Goal: Information Seeking & Learning: Learn about a topic

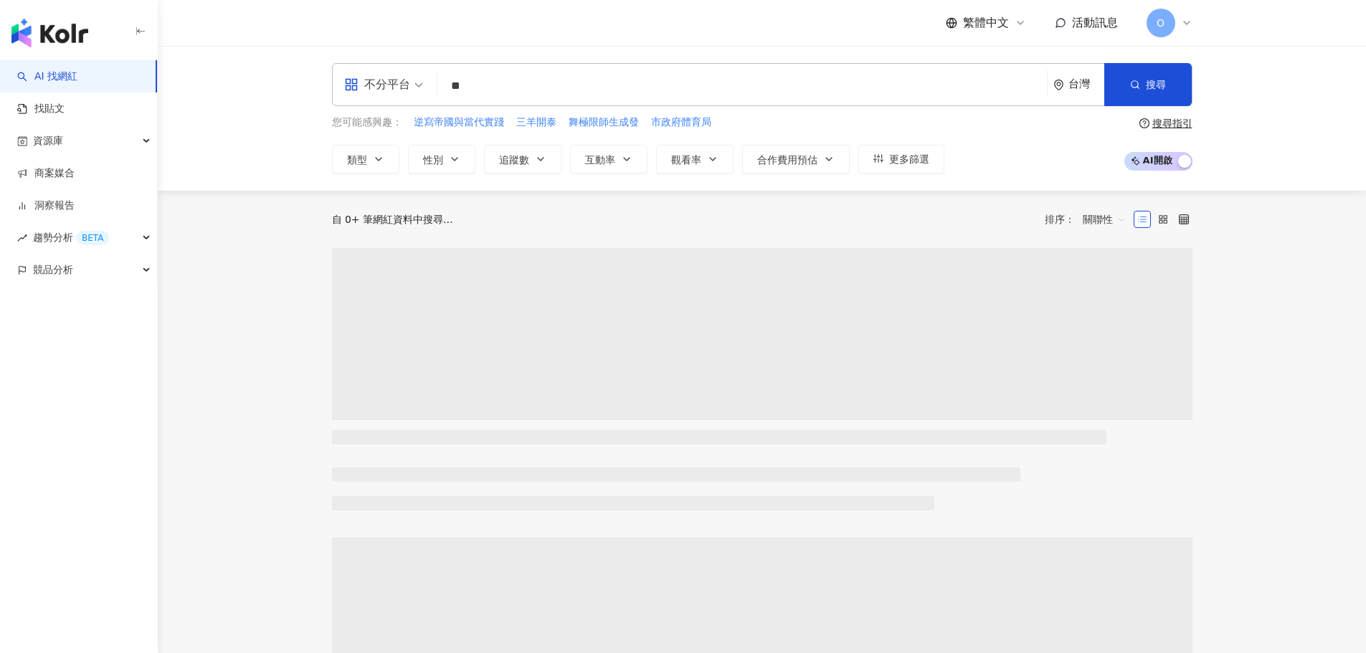
type input "**"
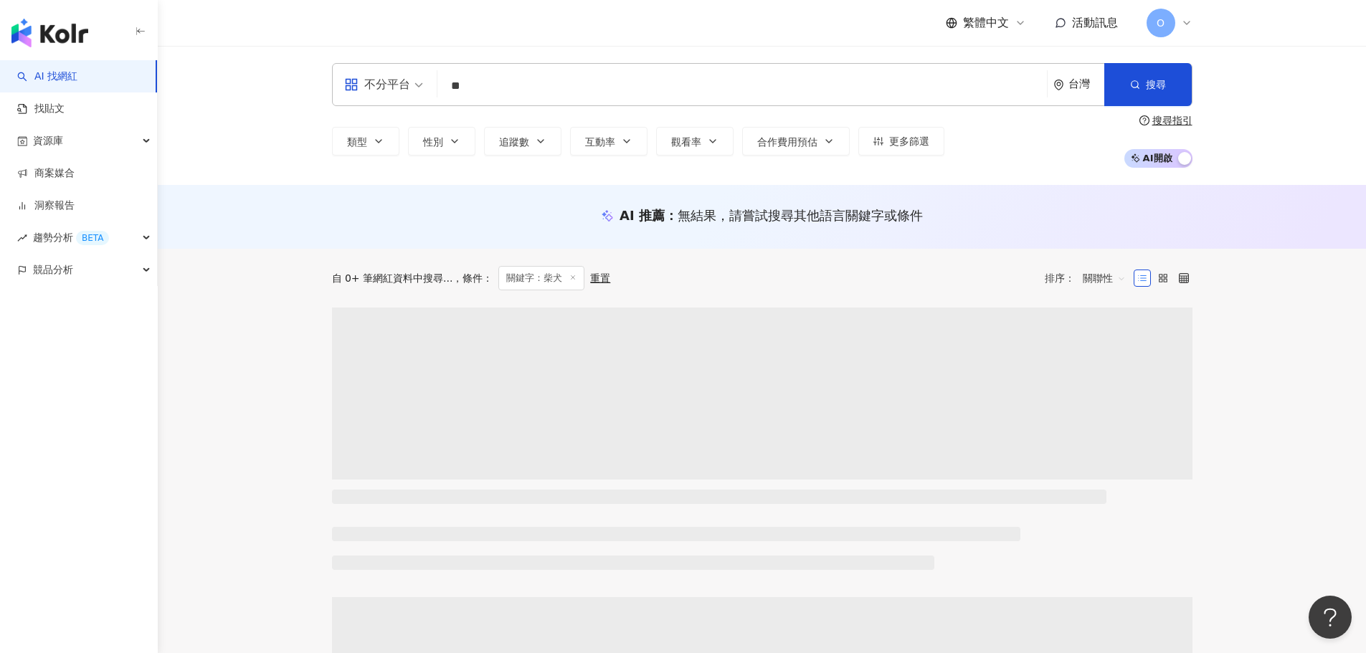
click at [419, 79] on span "不分平台" at bounding box center [383, 84] width 79 height 23
click at [376, 151] on div "Instagram" at bounding box center [388, 151] width 81 height 18
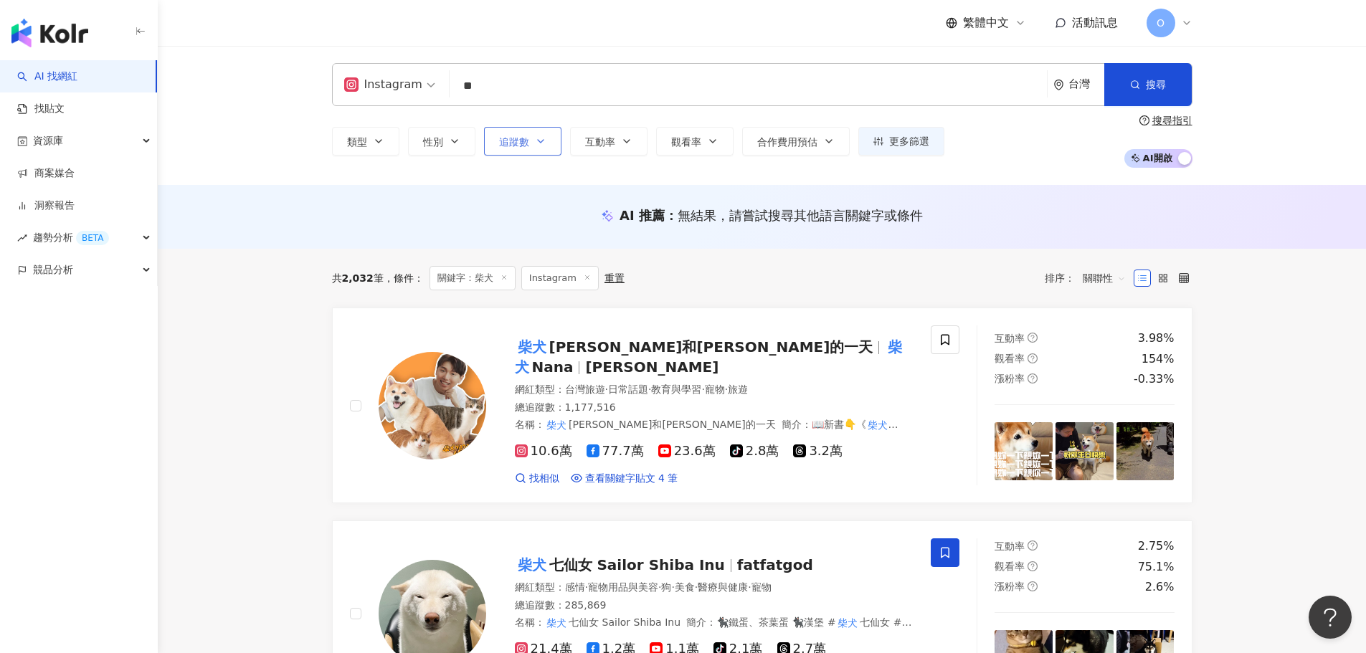
click at [515, 143] on span "追蹤數" at bounding box center [514, 141] width 30 height 11
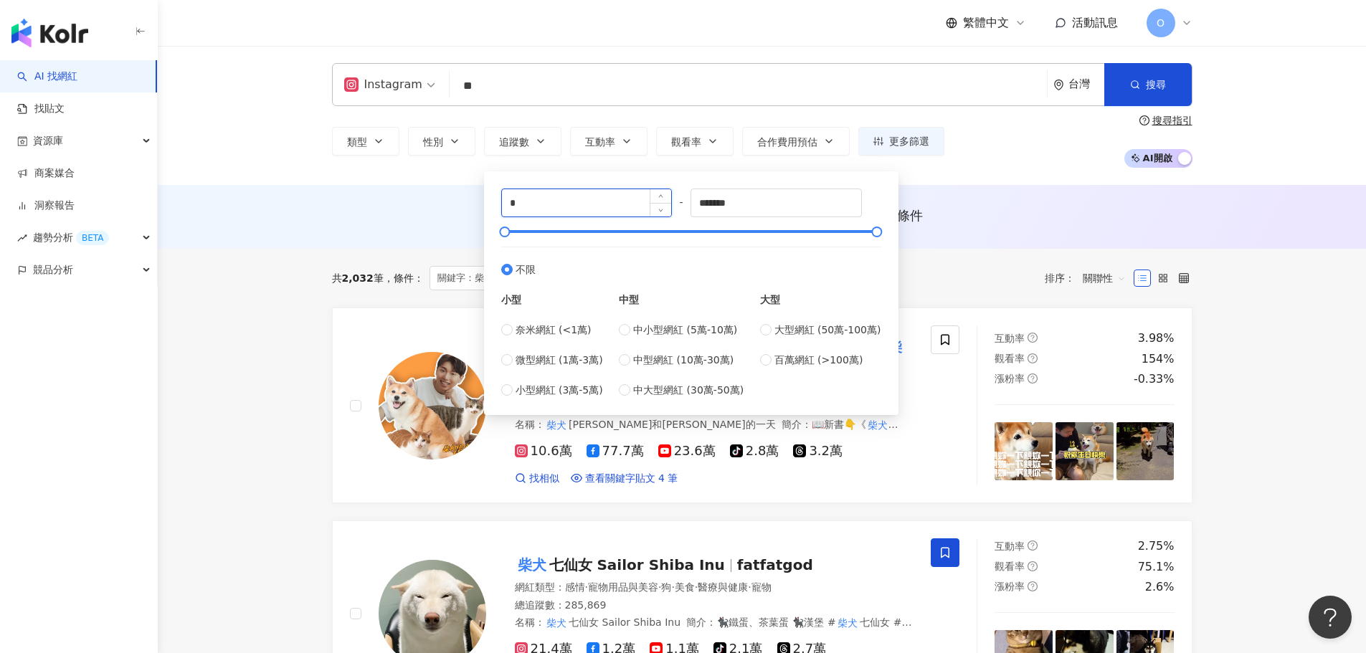
click at [538, 201] on input "*" at bounding box center [587, 202] width 170 height 27
type input "*"
type input "******"
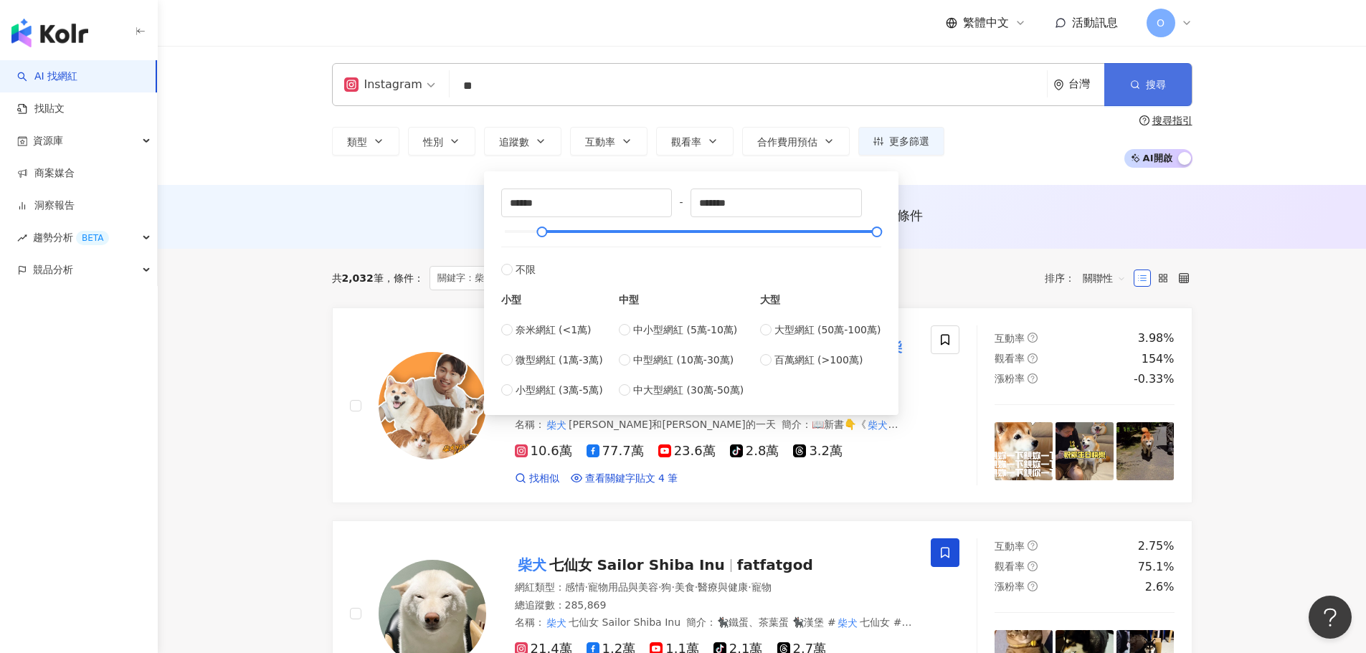
click at [1170, 76] on button "搜尋" at bounding box center [1147, 84] width 87 height 43
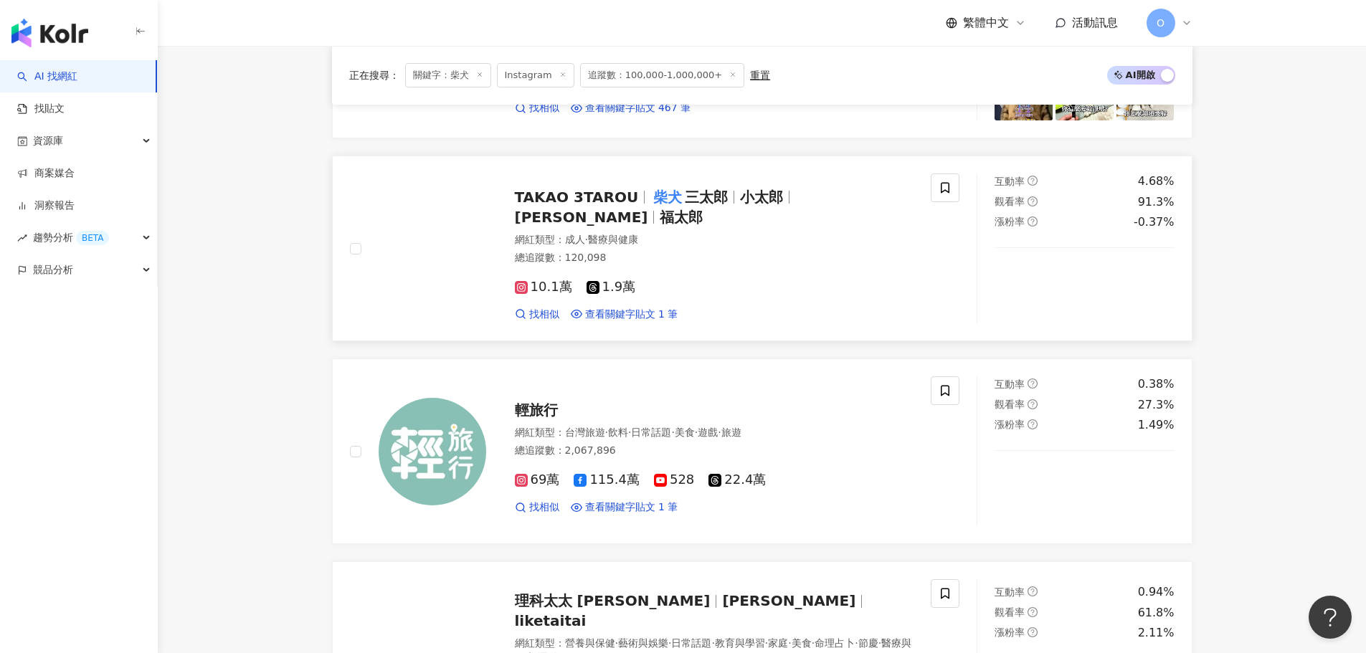
scroll to position [573, 0]
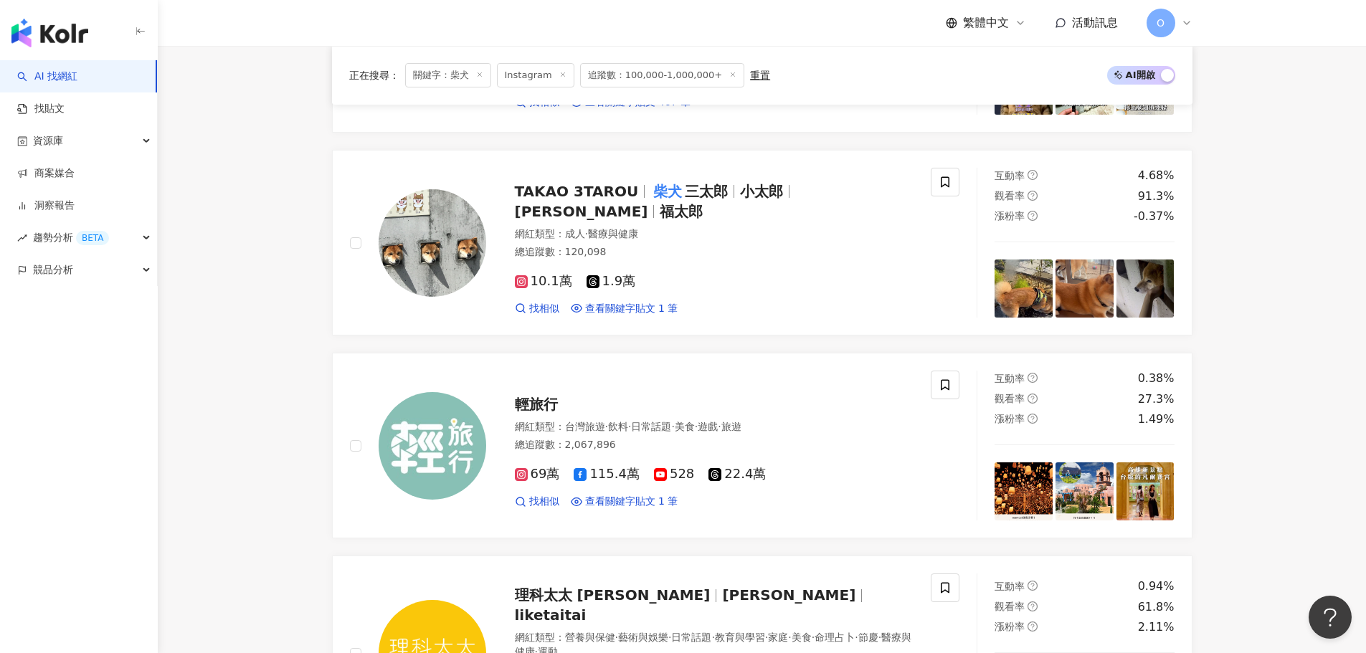
drag, startPoint x: 672, startPoint y: 189, endPoint x: 1256, endPoint y: 196, distance: 584.3
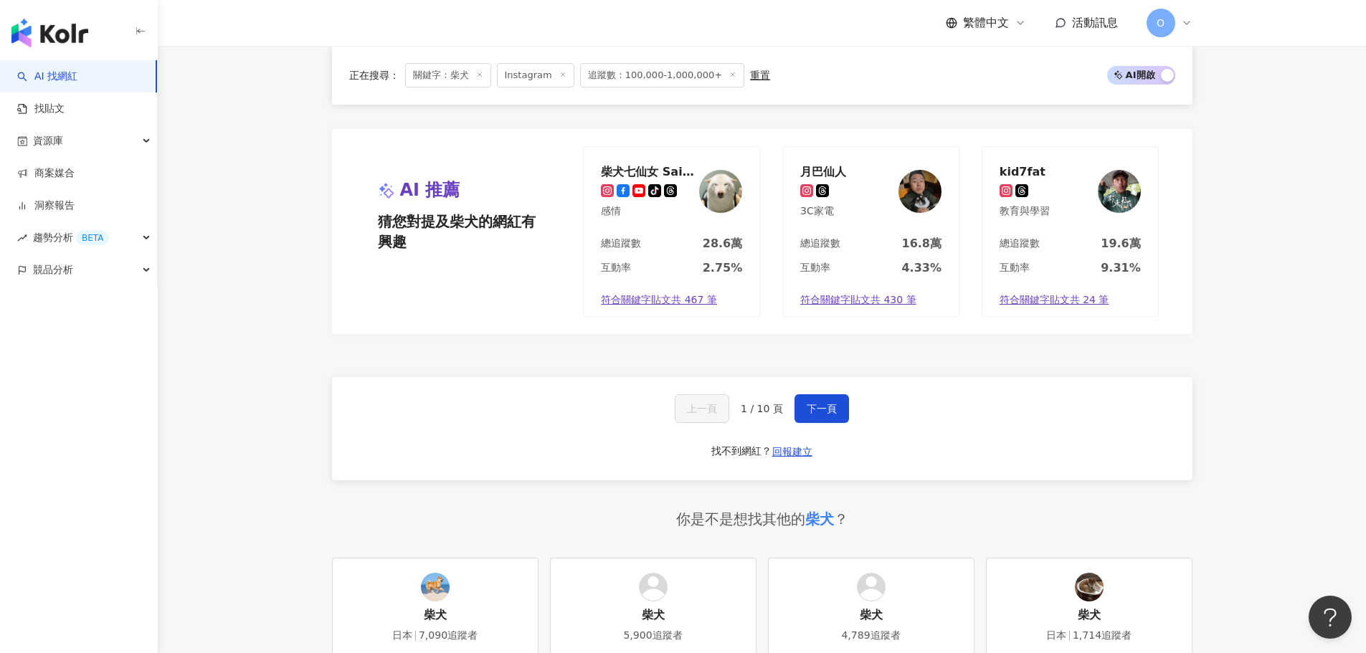
scroll to position [2676, 0]
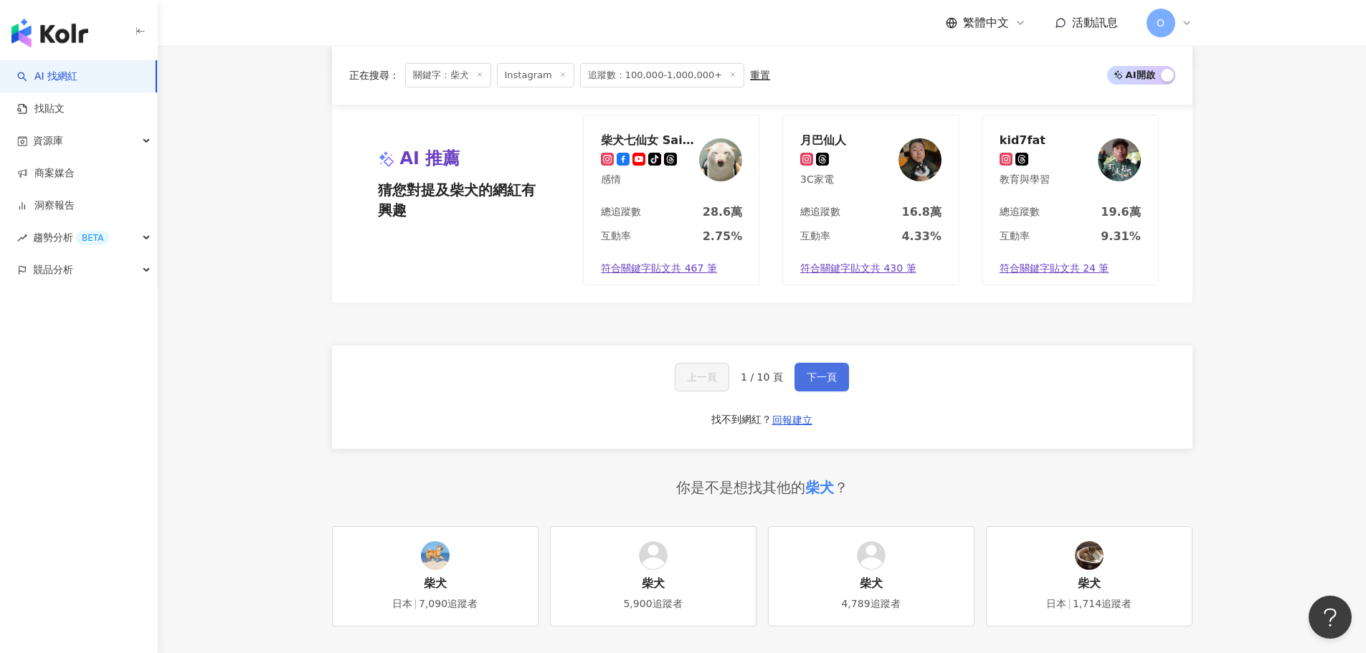
click at [816, 371] on span "下一頁" at bounding box center [821, 376] width 30 height 11
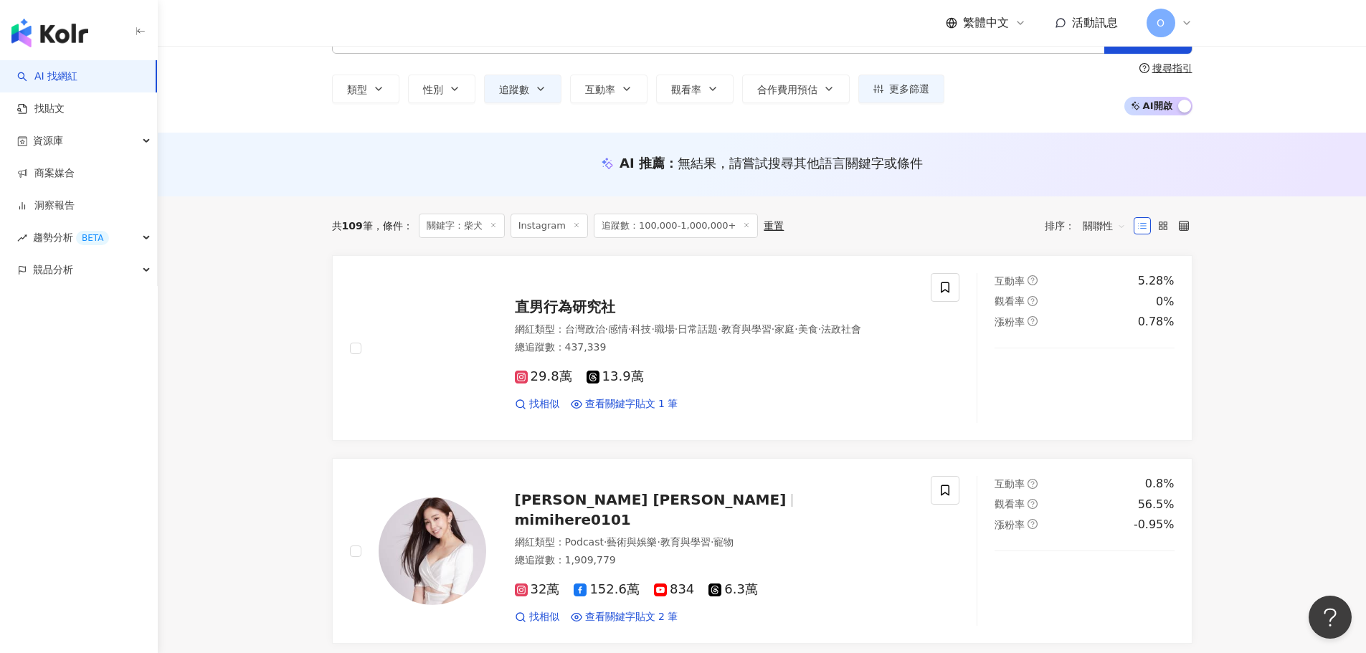
scroll to position [0, 0]
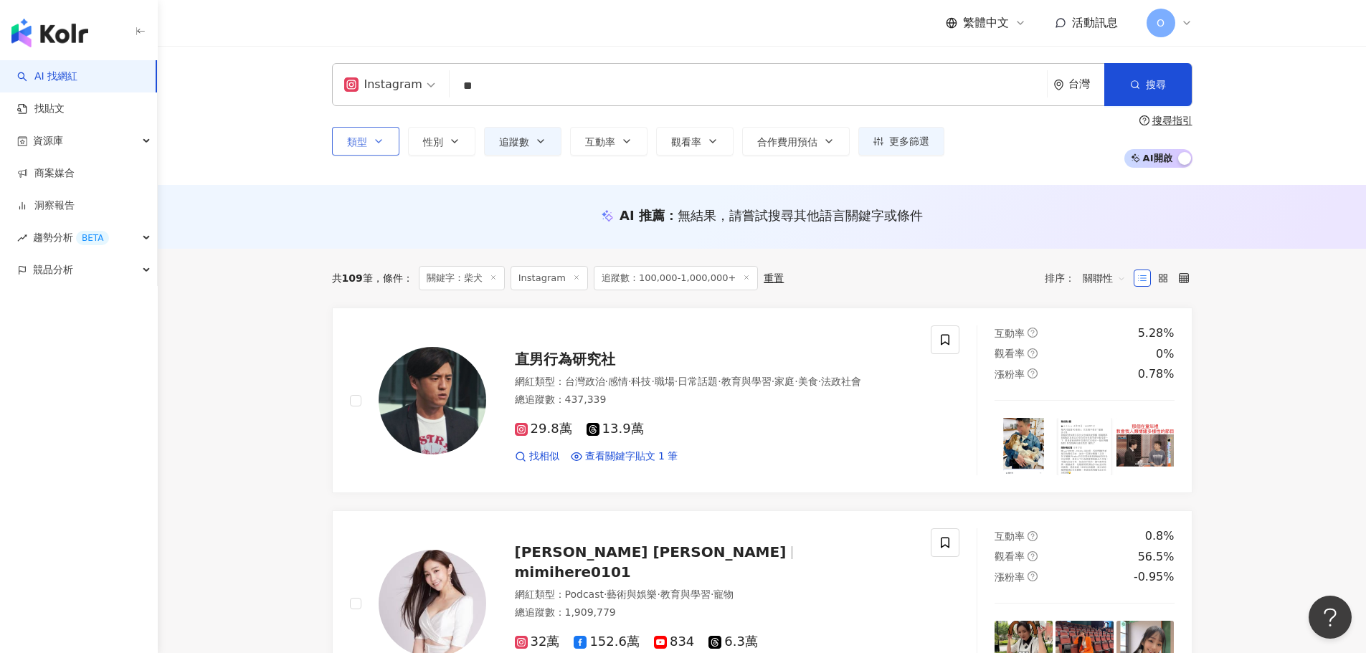
click at [376, 139] on icon "button" at bounding box center [378, 140] width 11 height 11
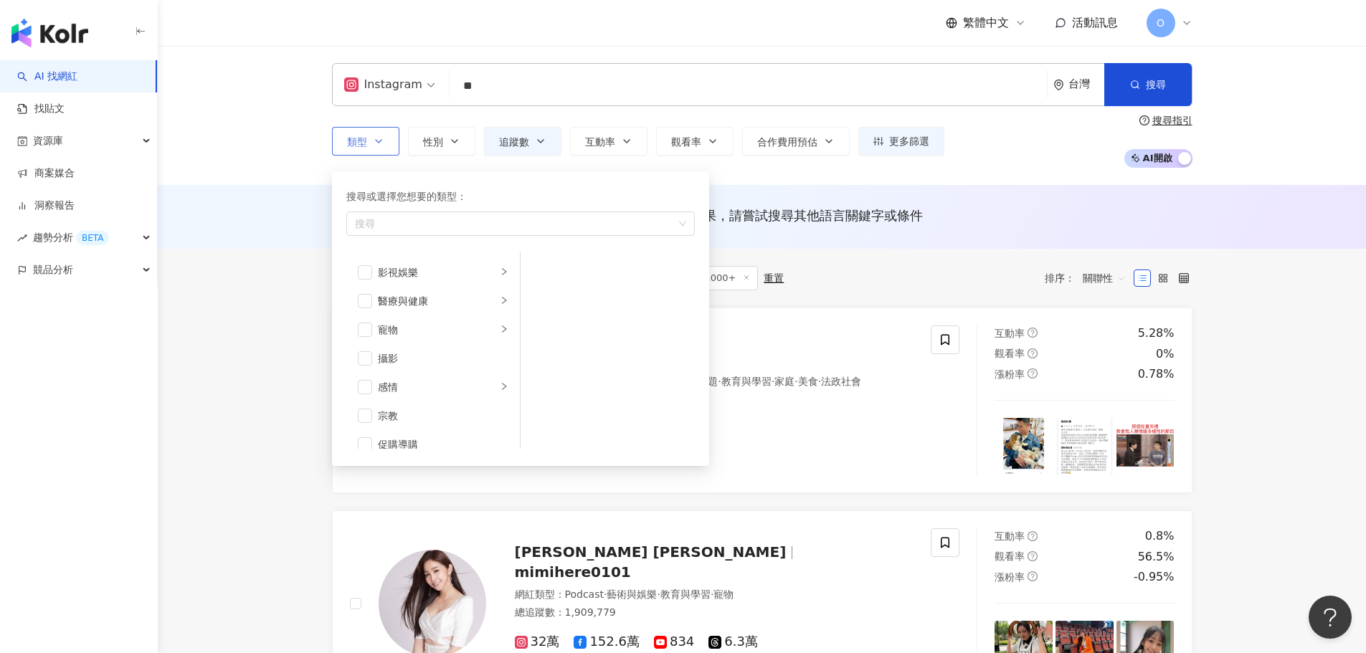
scroll to position [382, 0]
click at [371, 292] on span "button" at bounding box center [365, 288] width 14 height 14
click at [500, 286] on icon "right" at bounding box center [504, 287] width 9 height 9
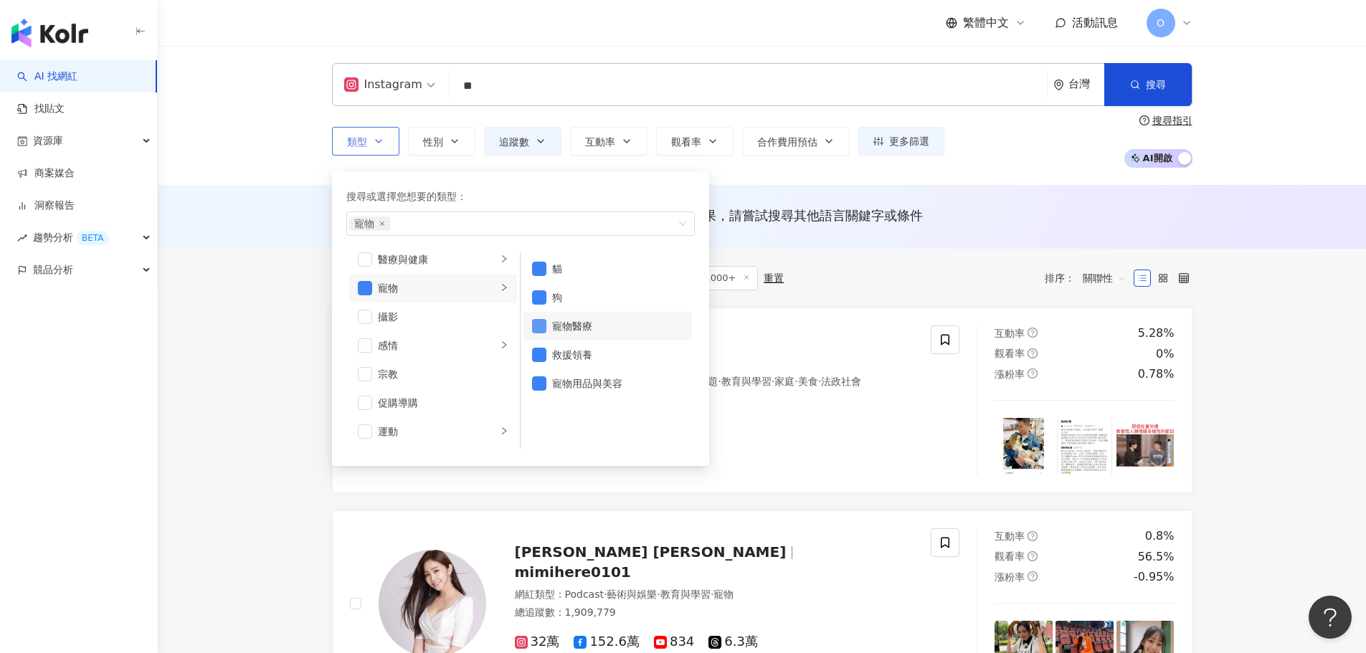
click at [538, 327] on span "button" at bounding box center [539, 326] width 14 height 14
click at [537, 358] on span "button" at bounding box center [539, 355] width 14 height 14
click at [538, 379] on span "button" at bounding box center [539, 383] width 14 height 14
click at [518, 88] on input "**" at bounding box center [748, 85] width 586 height 27
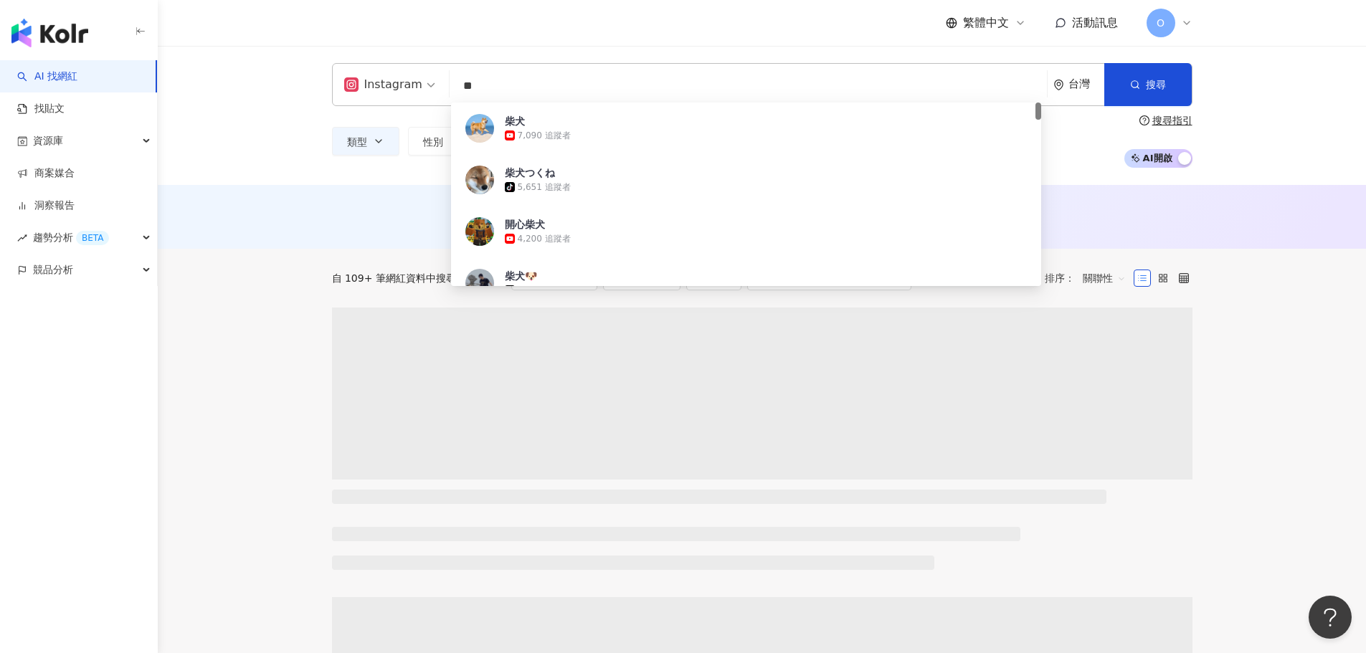
type input "*"
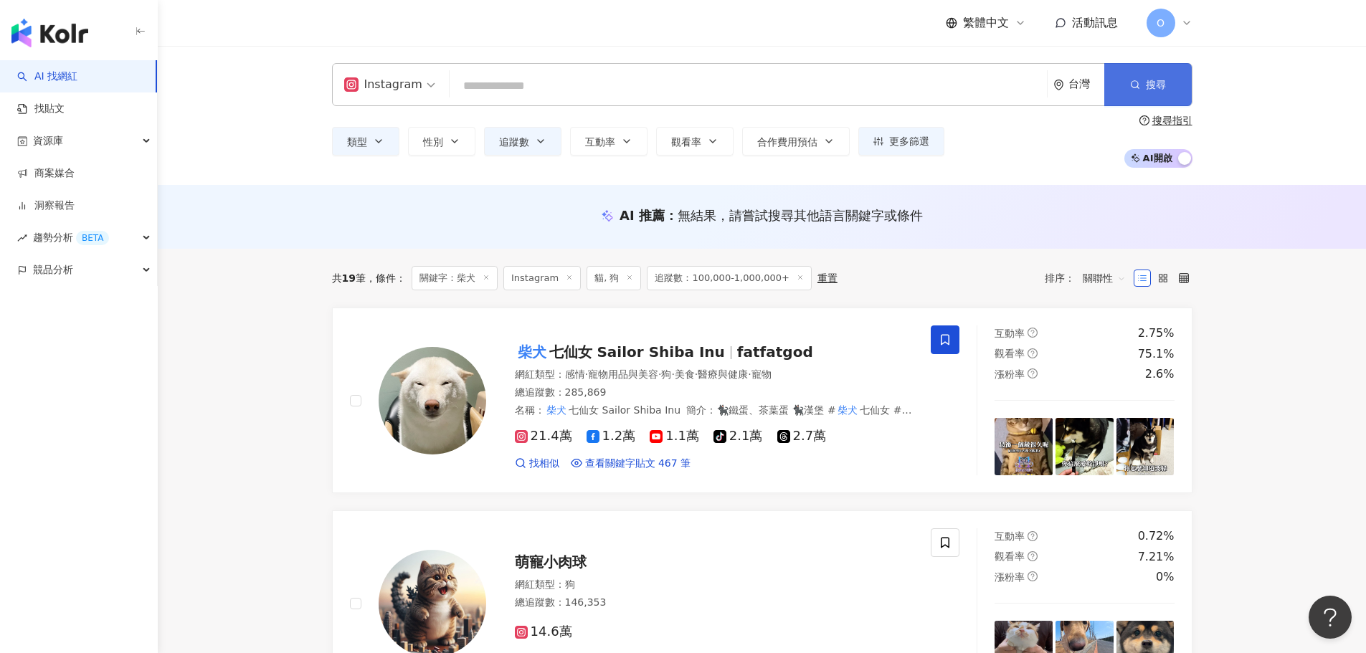
click at [1146, 85] on span "搜尋" at bounding box center [1156, 84] width 20 height 11
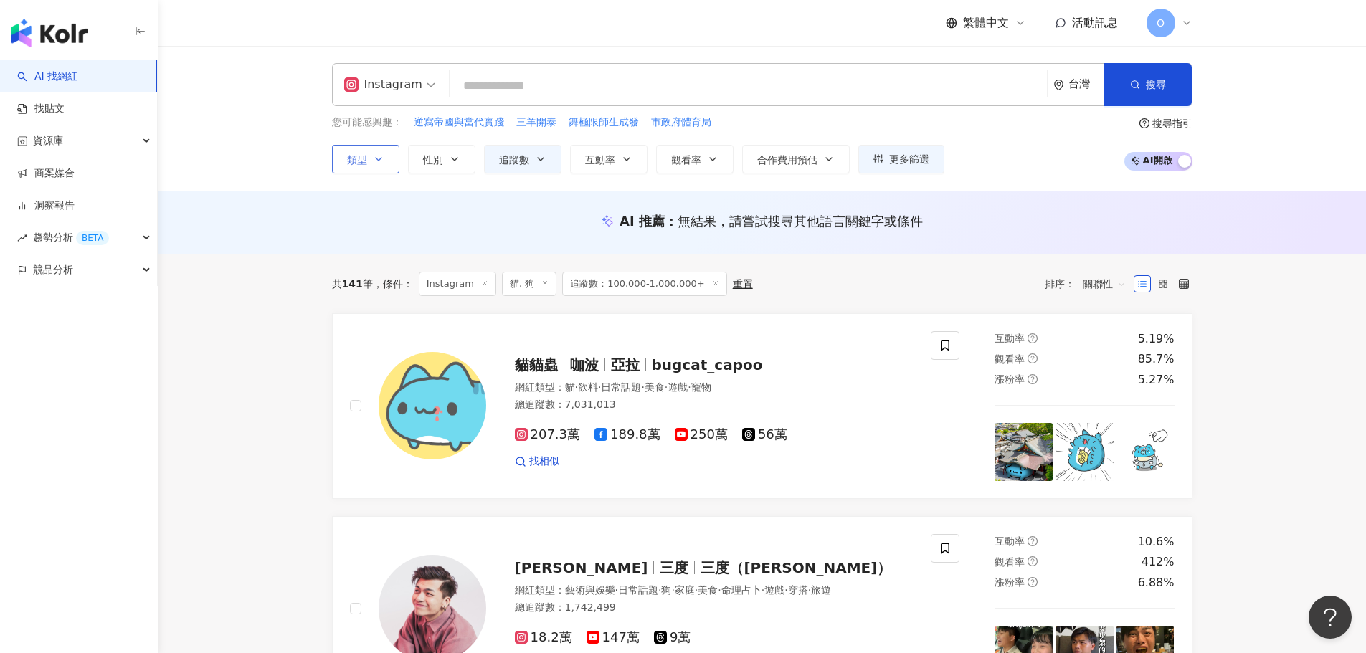
click at [381, 161] on icon "button" at bounding box center [378, 158] width 11 height 11
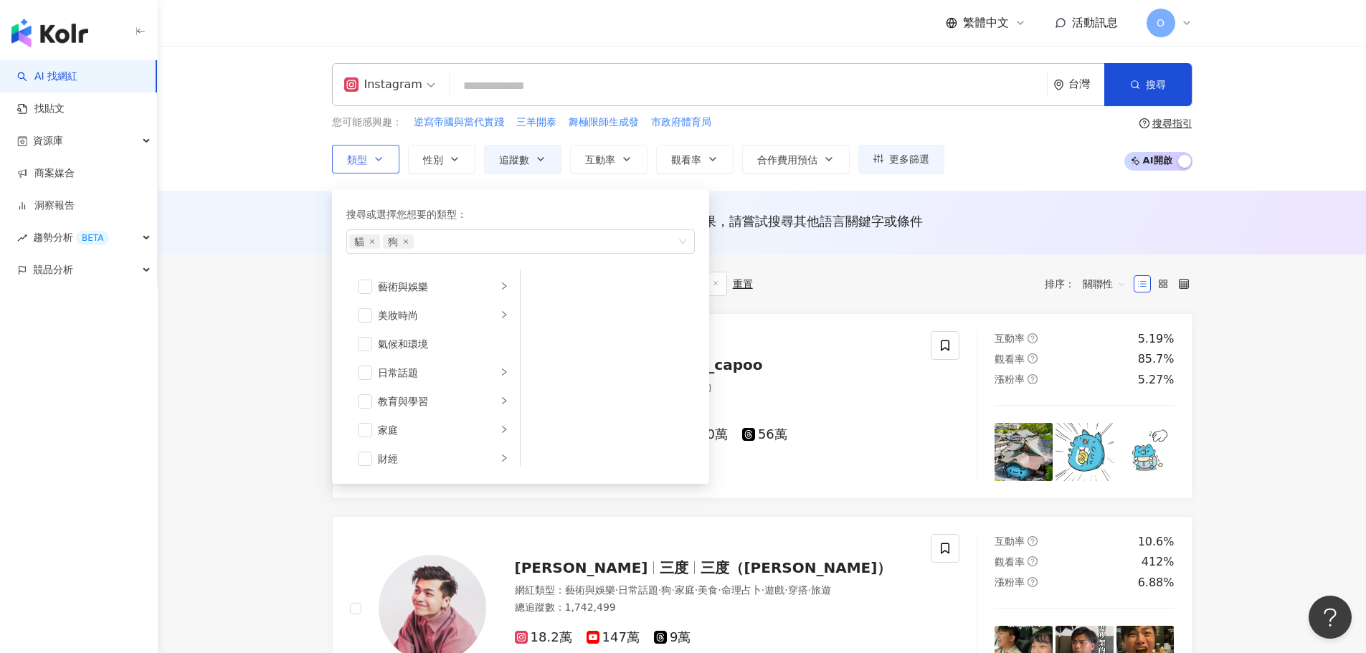
click at [381, 161] on icon "button" at bounding box center [378, 158] width 11 height 11
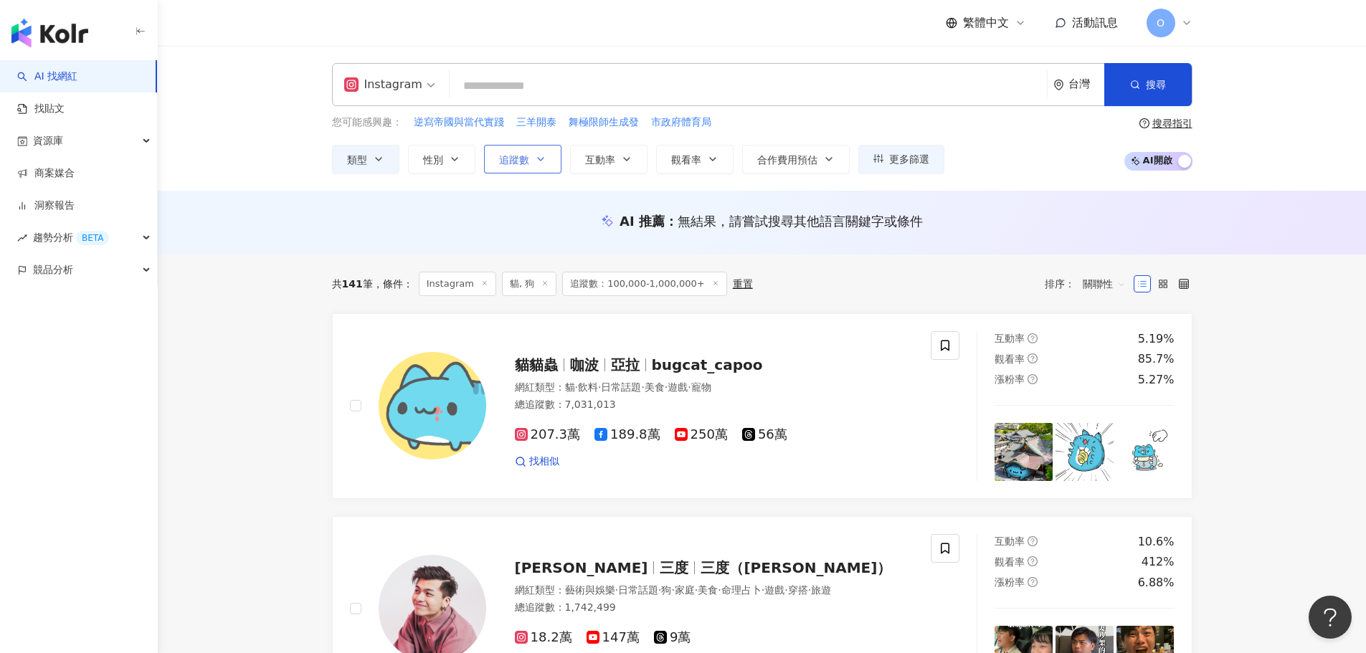
click at [543, 161] on icon "button" at bounding box center [540, 158] width 11 height 11
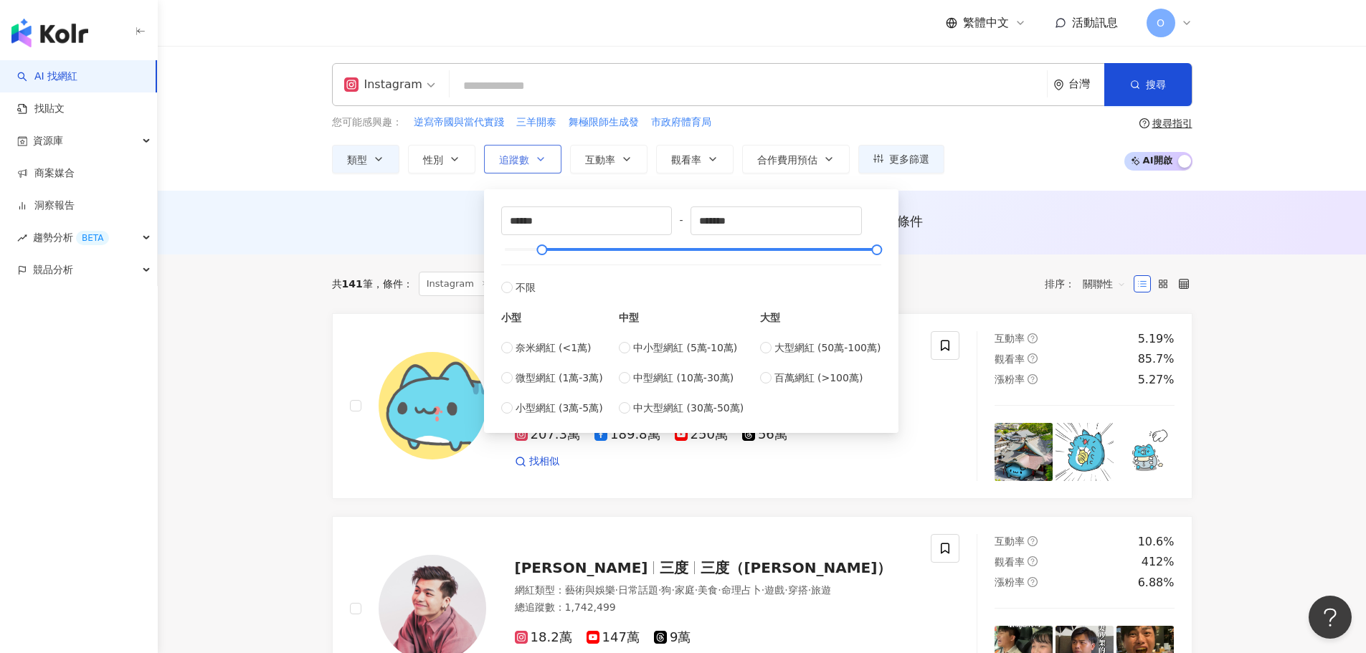
click at [543, 161] on icon "button" at bounding box center [540, 158] width 11 height 11
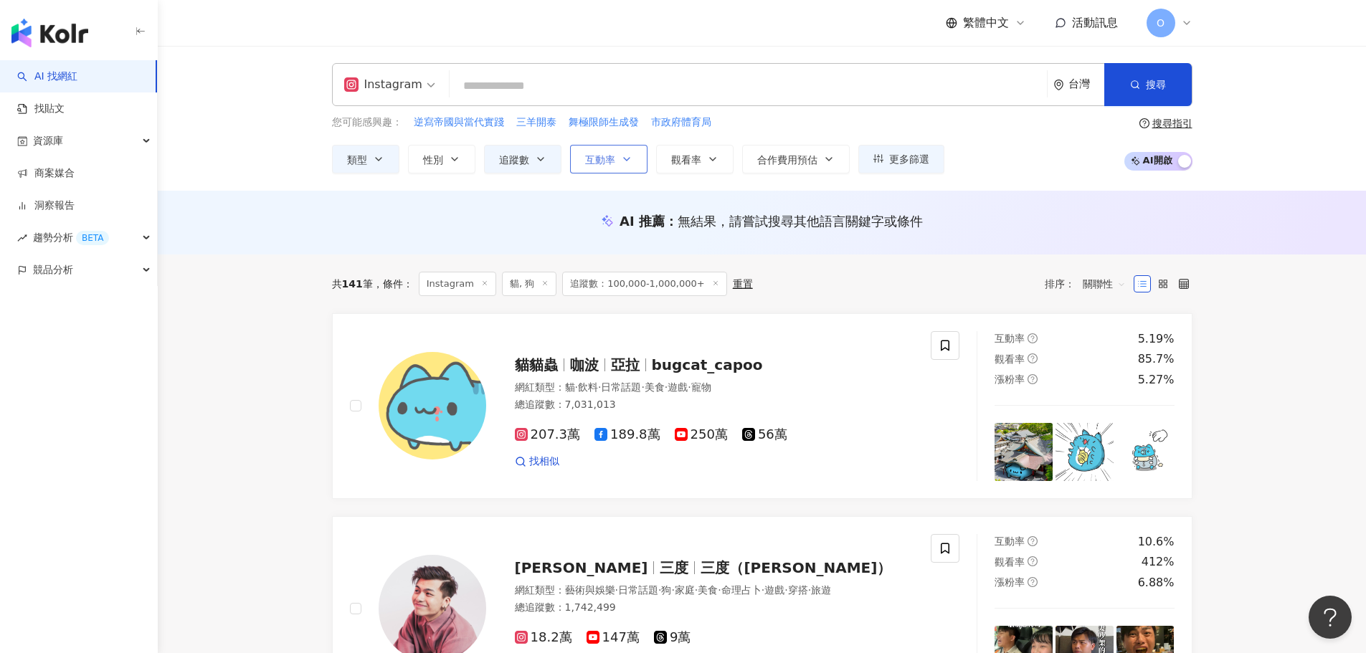
click at [623, 157] on icon "button" at bounding box center [626, 158] width 11 height 11
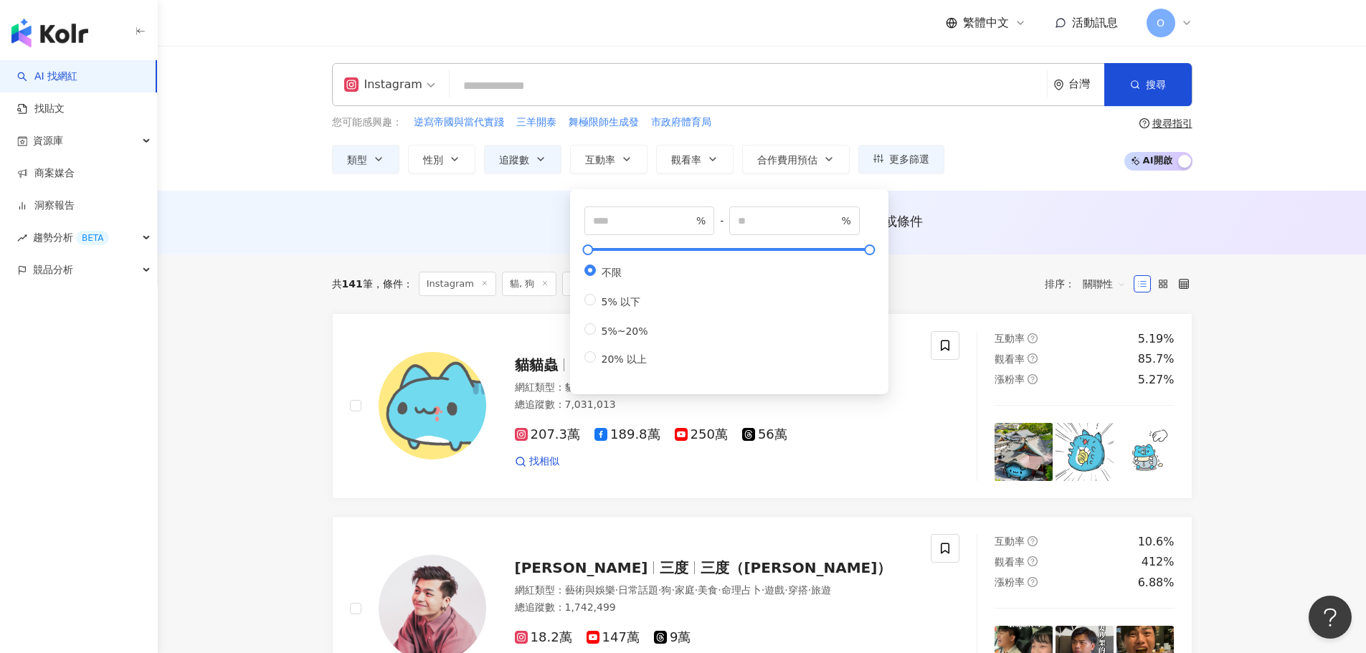
click at [523, 227] on div "AI 推薦 ： 無結果，請嘗試搜尋其他語言關鍵字或條件" at bounding box center [762, 221] width 860 height 18
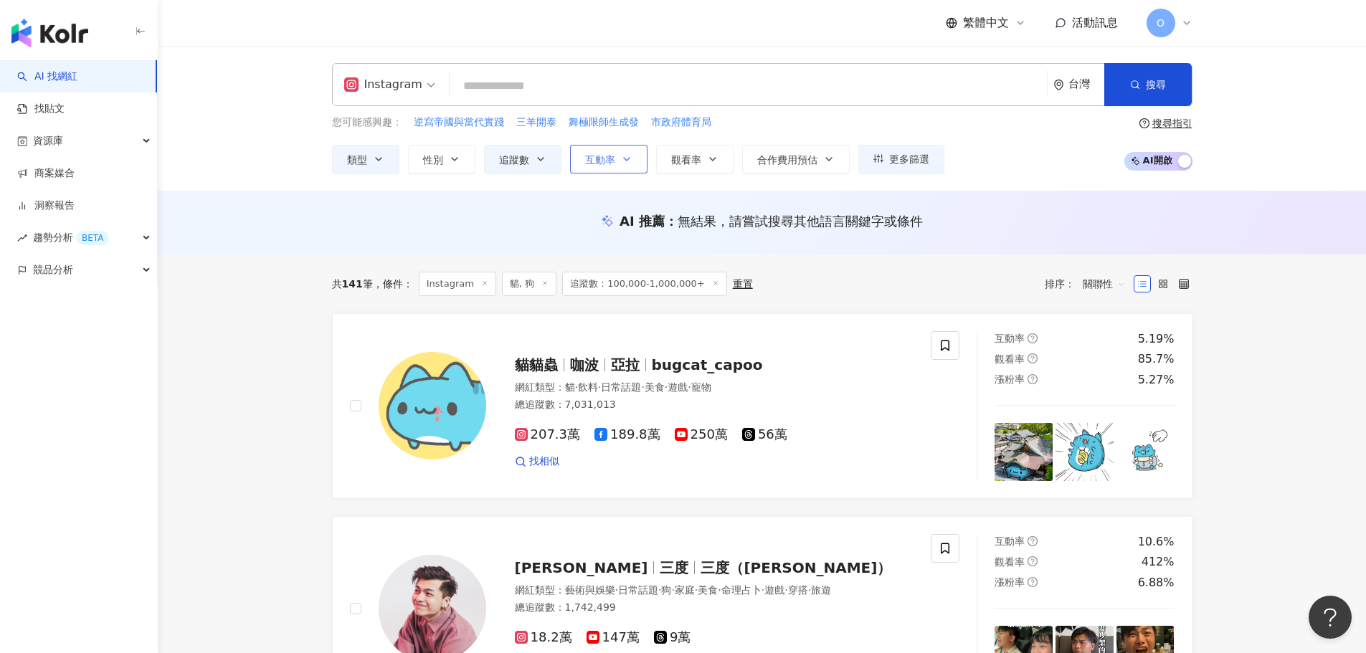
click at [607, 168] on button "互動率" at bounding box center [608, 159] width 77 height 29
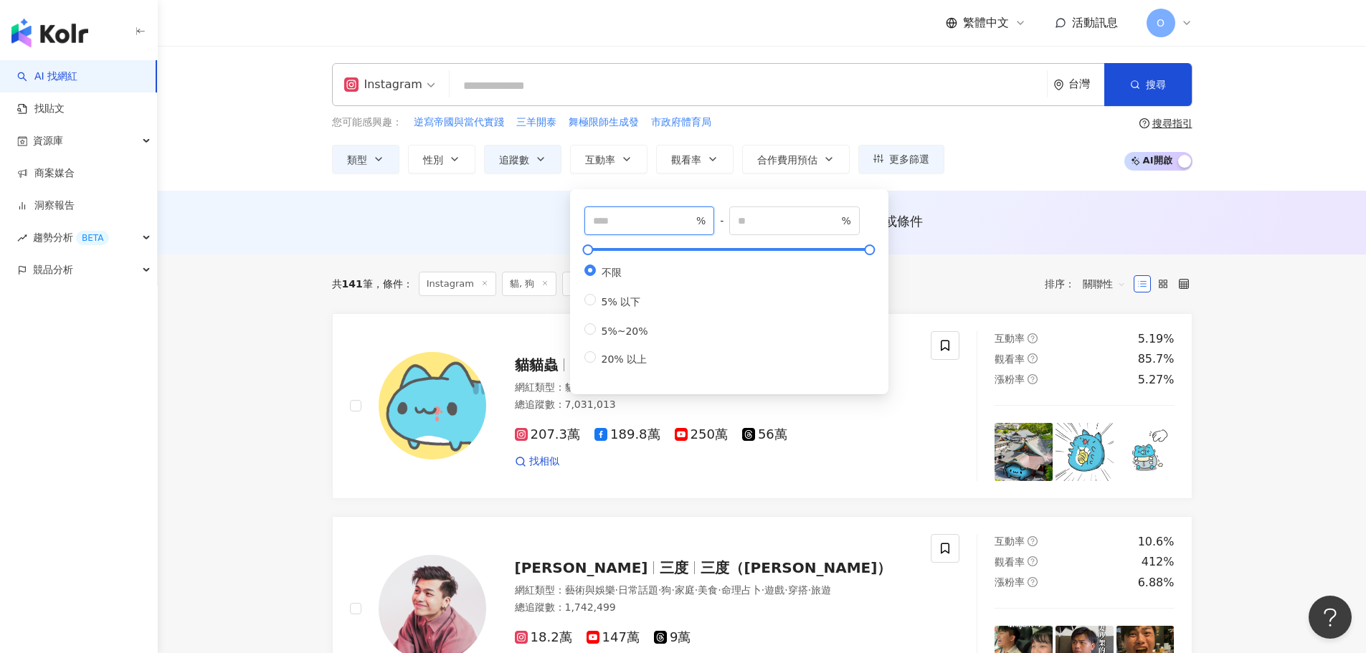
click at [614, 222] on input "number" at bounding box center [643, 221] width 100 height 16
type input "*"
click at [1036, 173] on div "Instagram 台灣 搜尋 74d2bf7d-26ff-4f34-8bd2-31010fe111ca 柴犬 7,090 追蹤者 柴犬つくね tiktok-…" at bounding box center [762, 118] width 1208 height 145
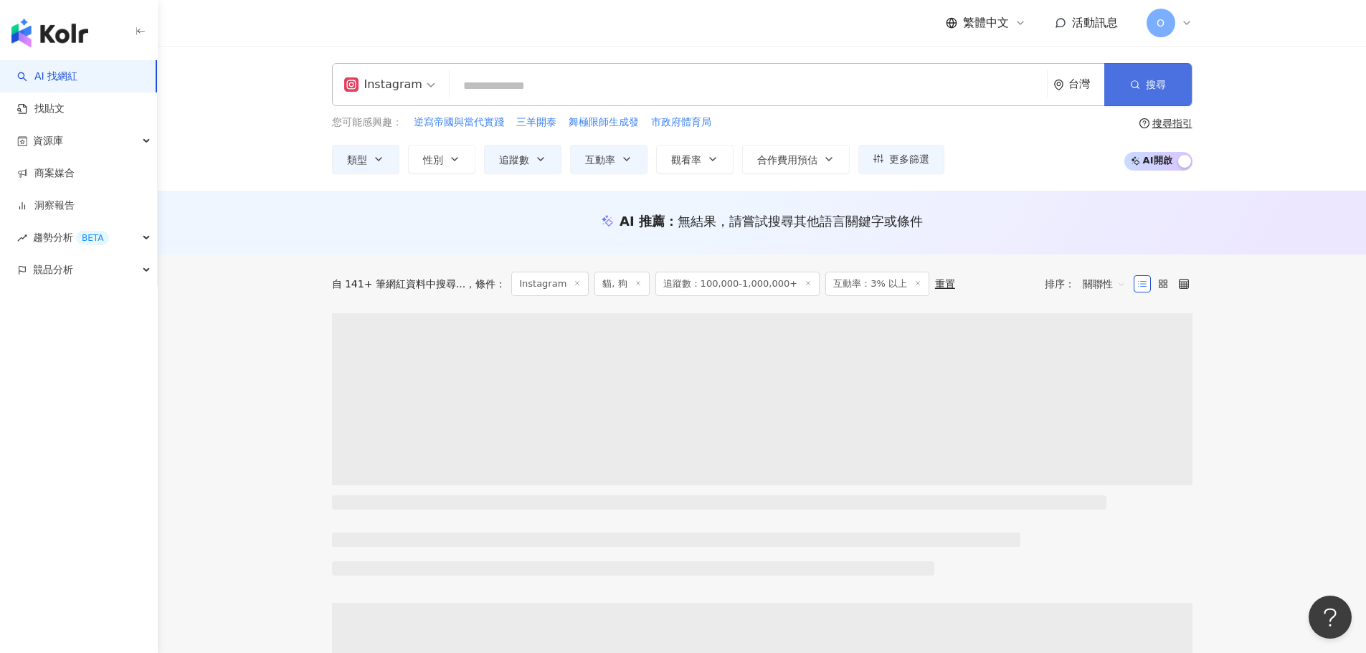
click at [1164, 92] on button "搜尋" at bounding box center [1147, 84] width 87 height 43
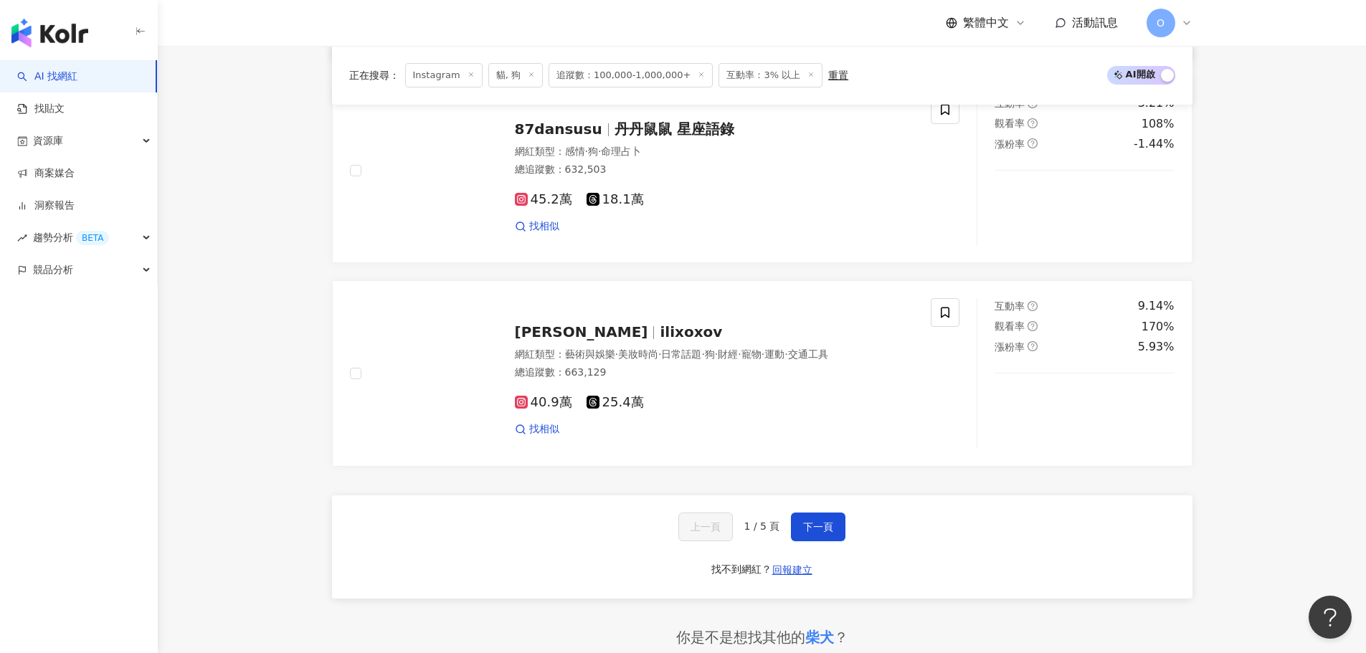
scroll to position [2294, 0]
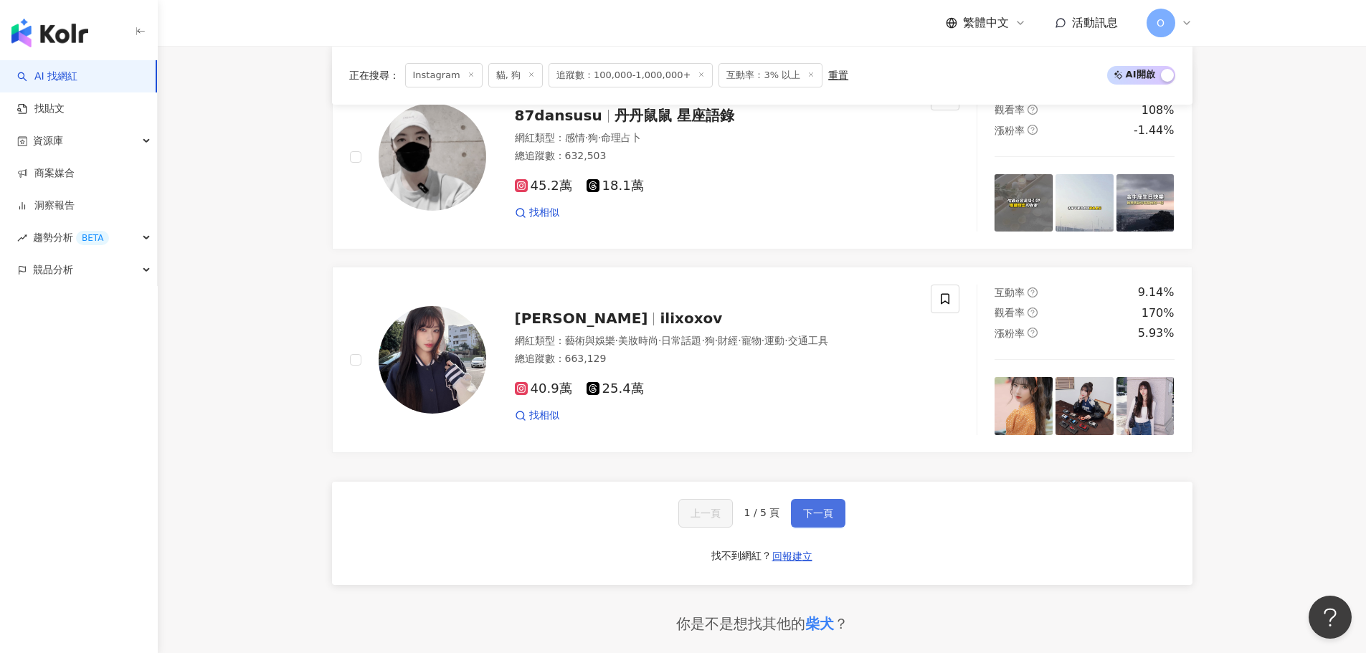
click at [817, 508] on span "下一頁" at bounding box center [818, 513] width 30 height 11
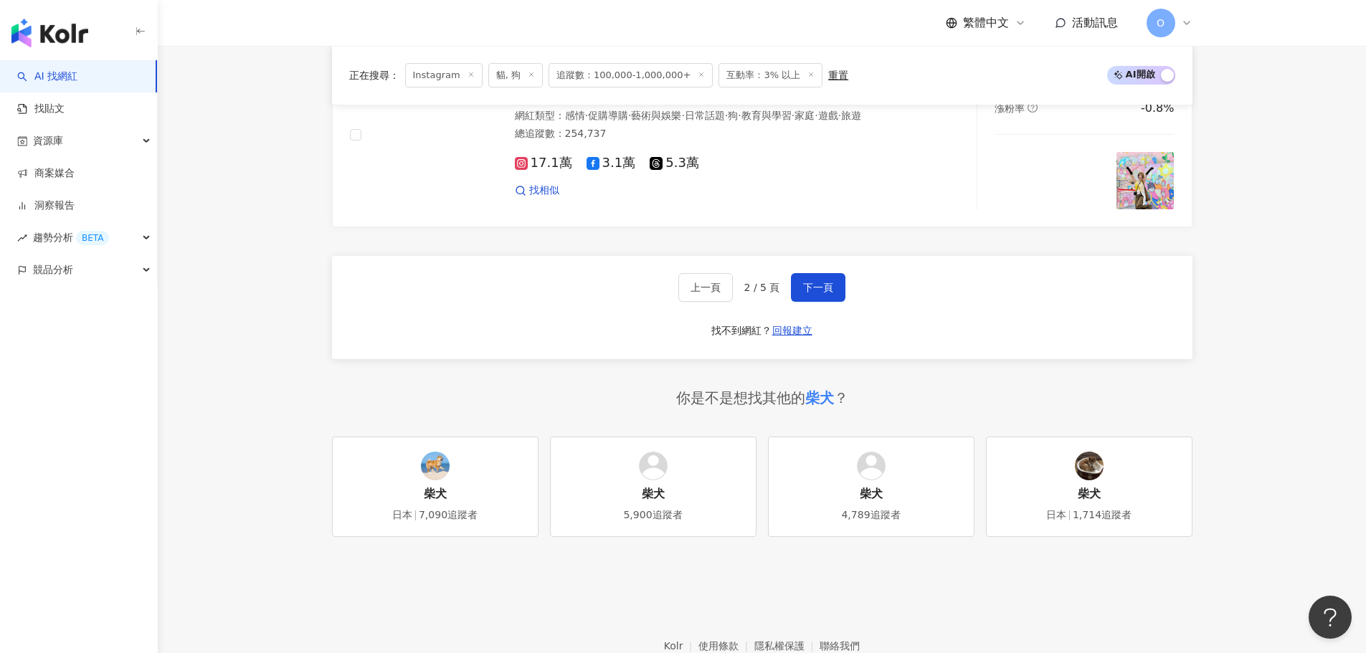
scroll to position [2582, 0]
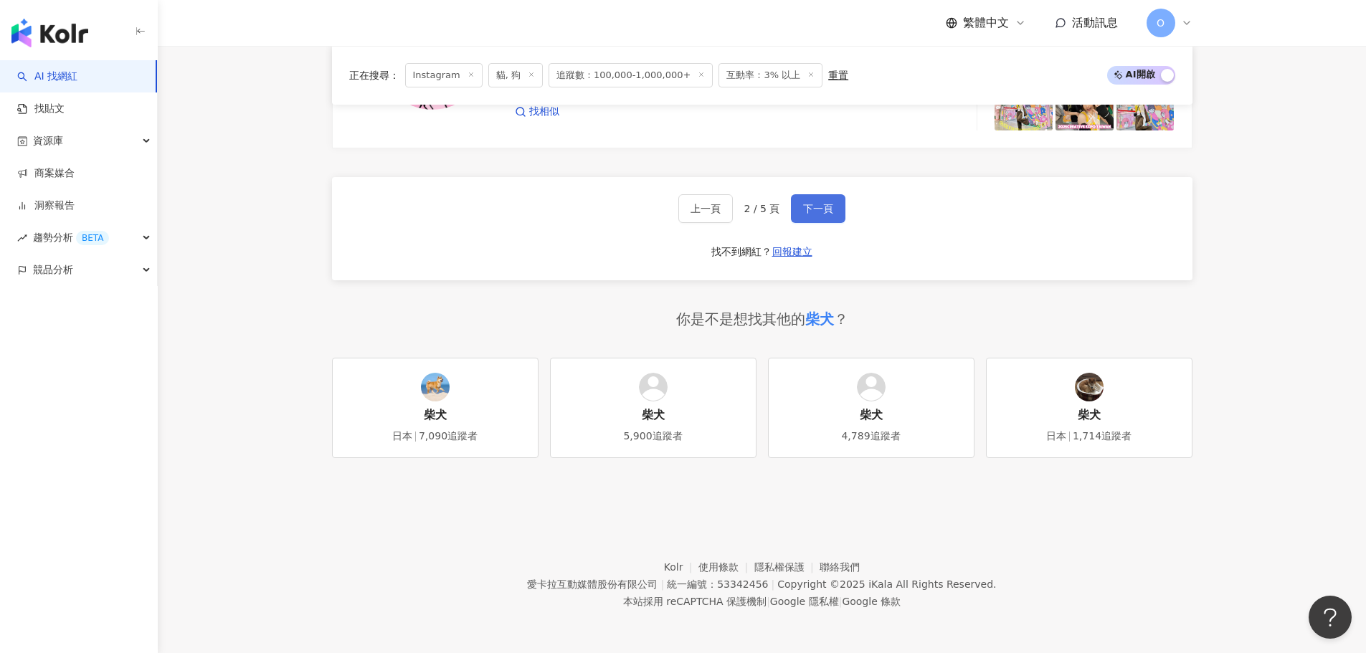
click at [829, 206] on span "下一頁" at bounding box center [818, 208] width 30 height 11
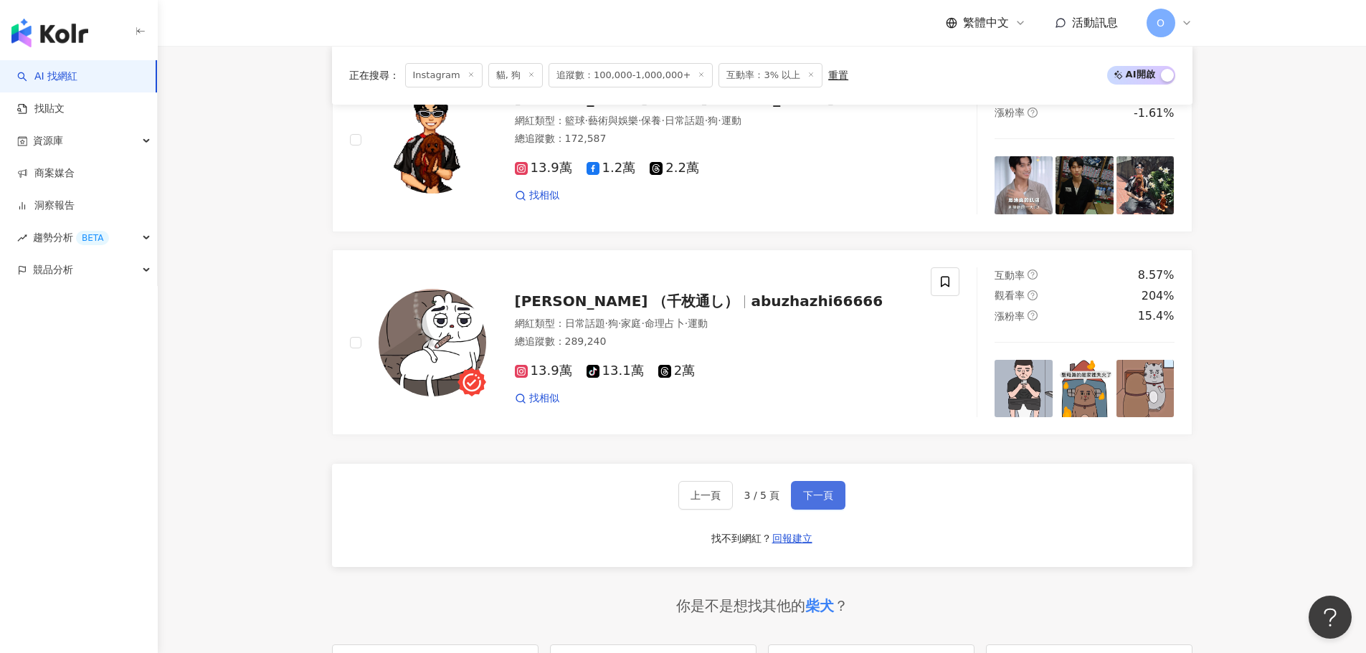
click at [823, 493] on span "下一頁" at bounding box center [818, 495] width 30 height 11
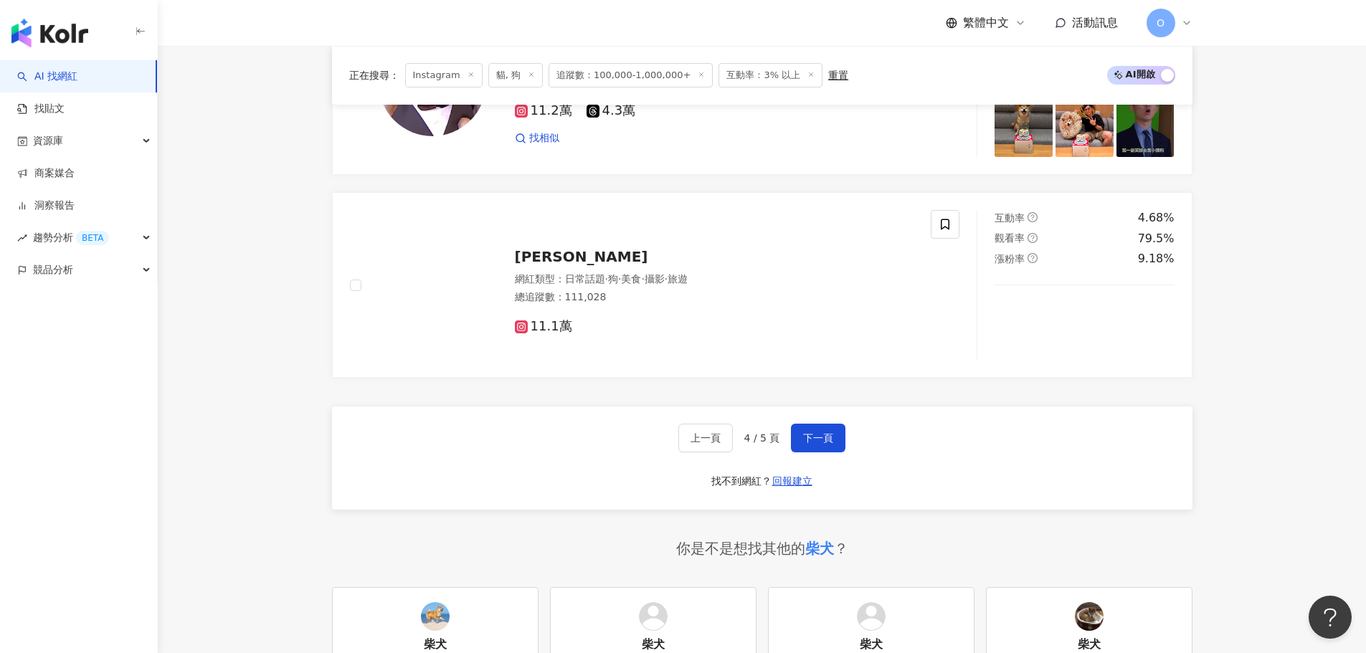
scroll to position [2582, 0]
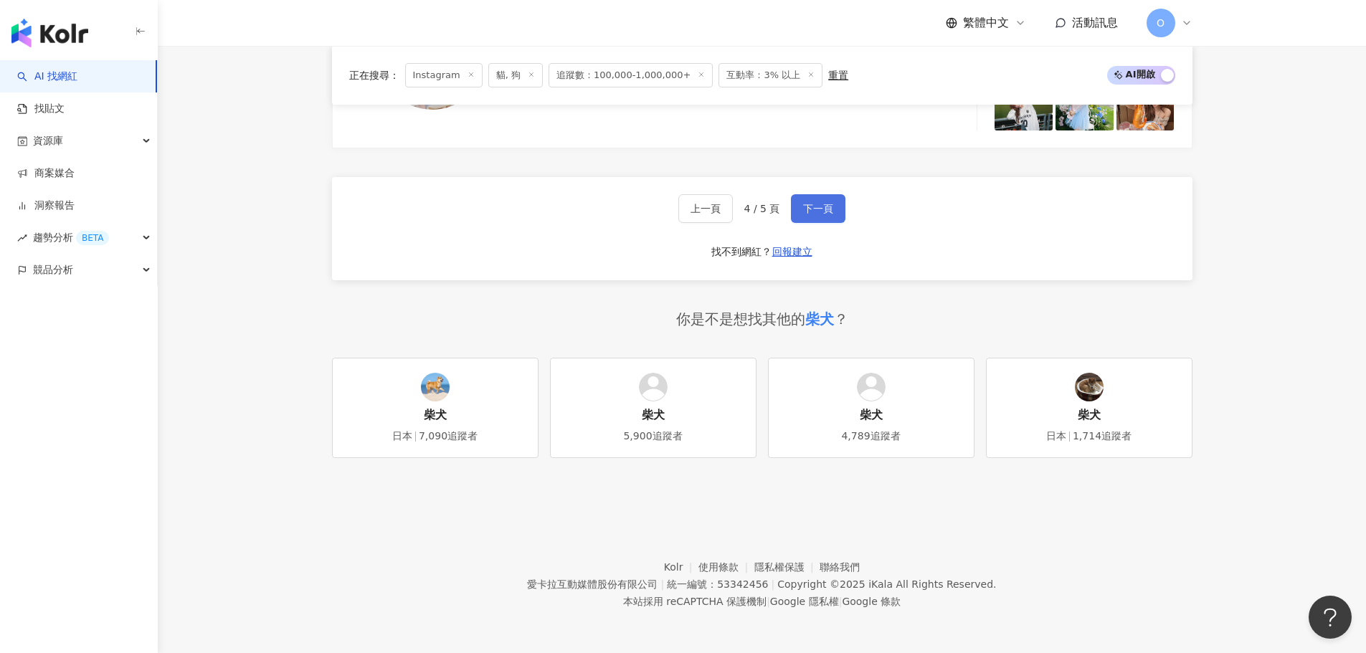
click at [821, 209] on span "下一頁" at bounding box center [818, 208] width 30 height 11
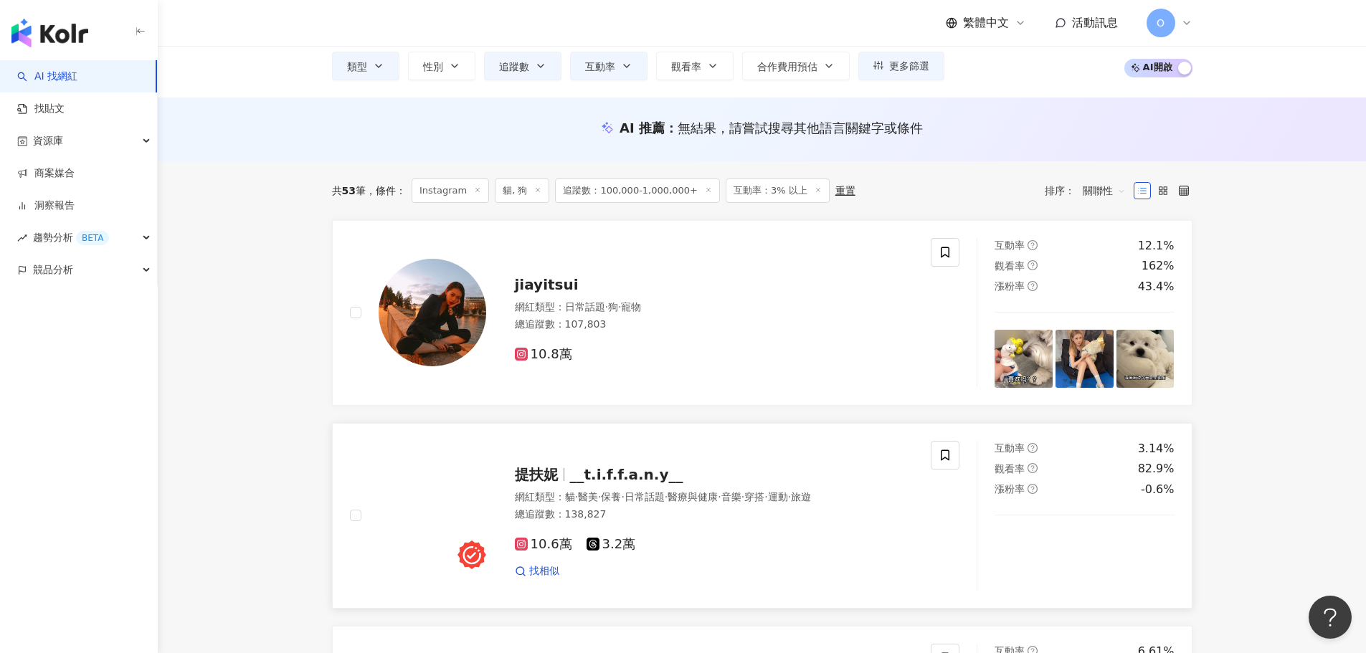
scroll to position [0, 0]
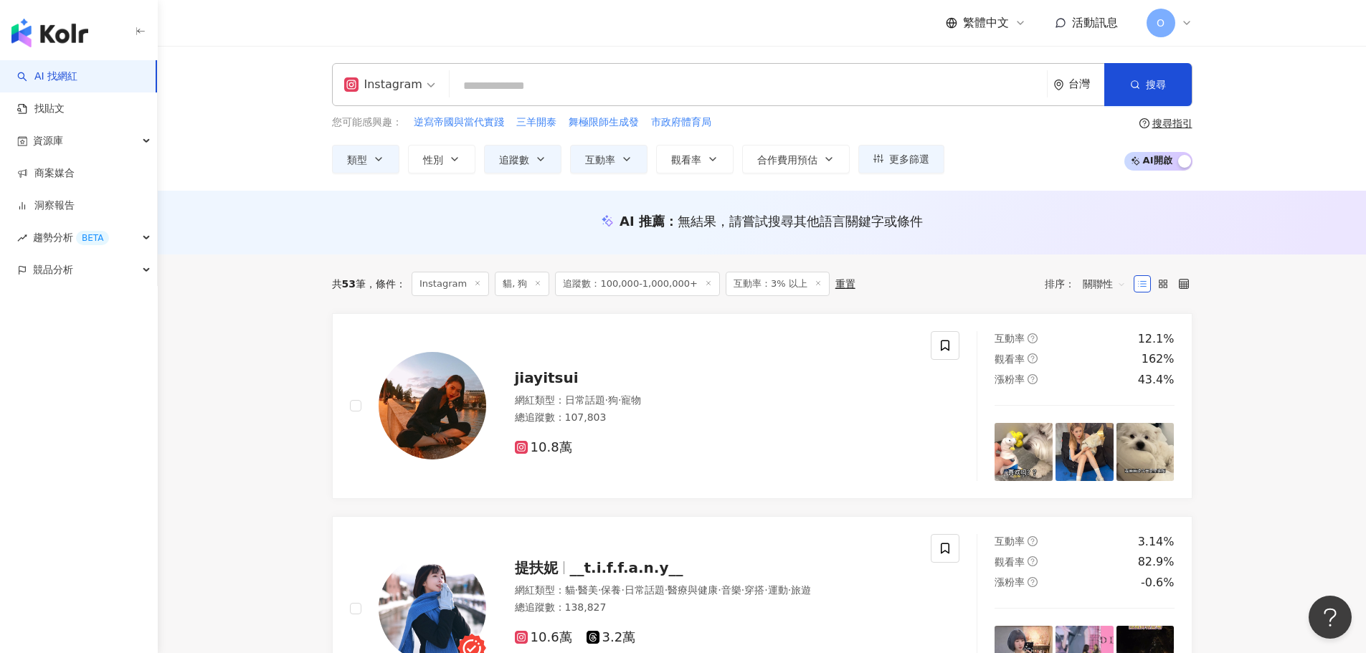
click at [492, 85] on input "search" at bounding box center [748, 85] width 586 height 27
type input "*"
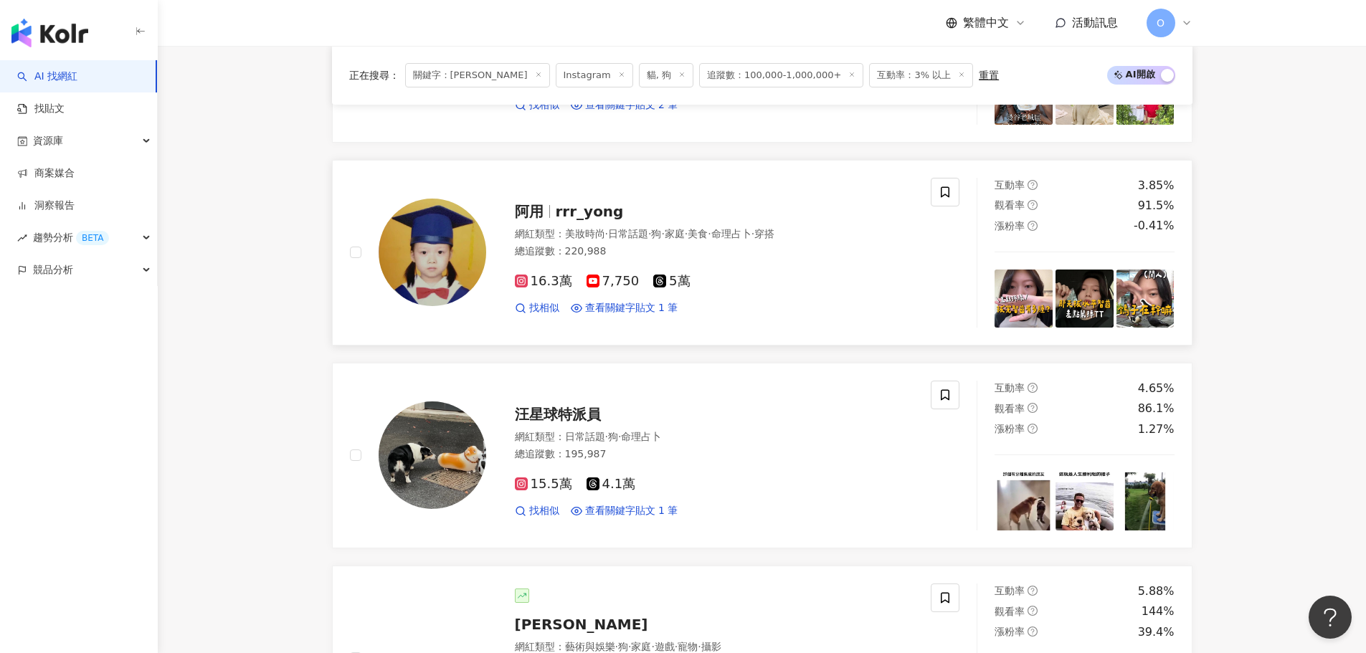
scroll to position [346, 0]
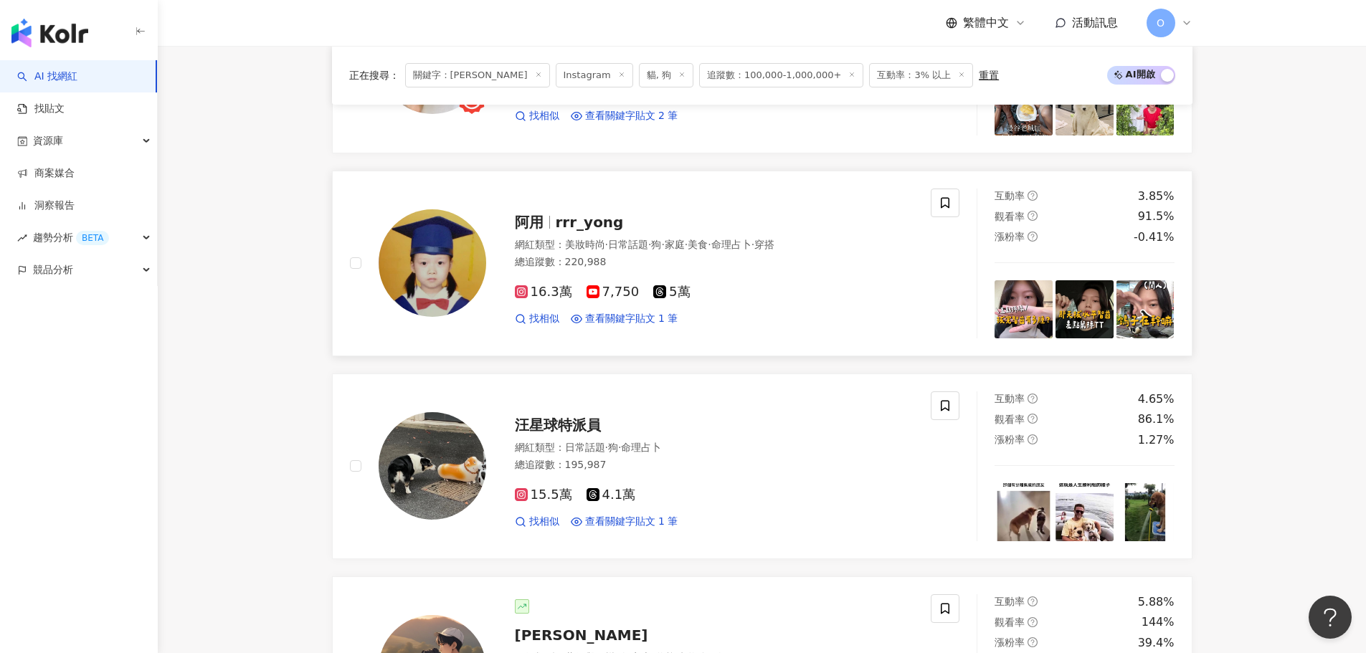
type input "***"
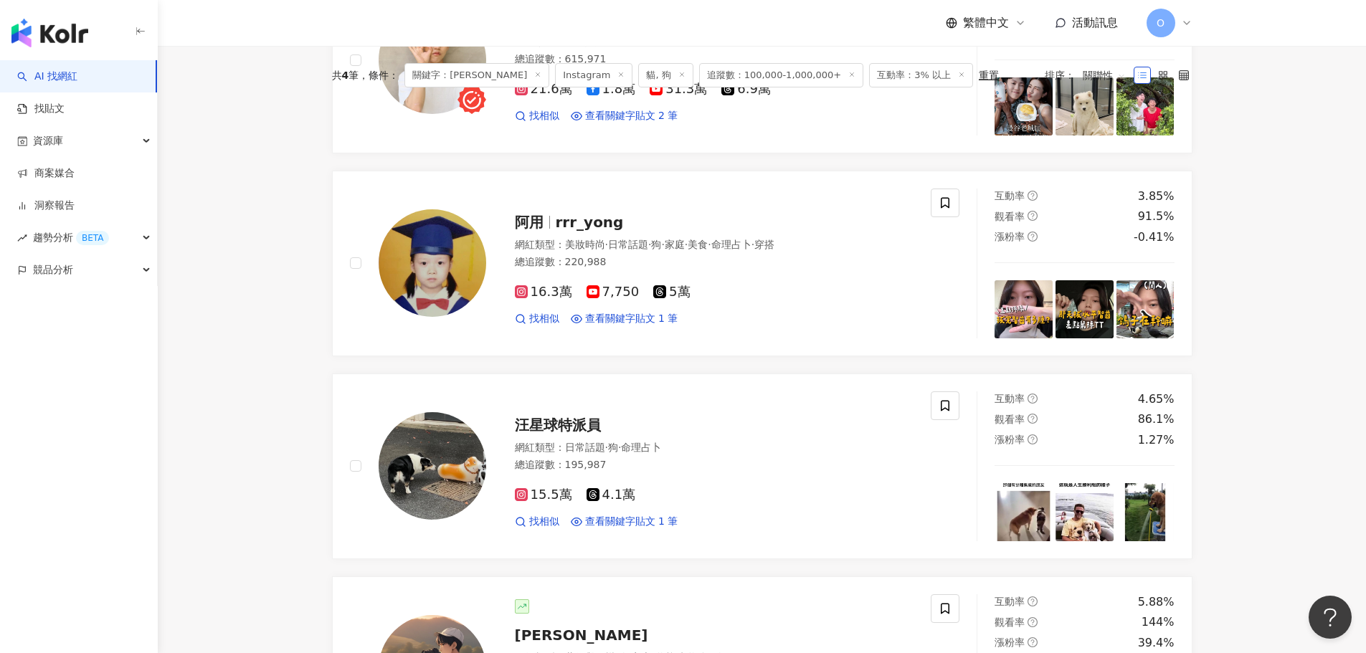
scroll to position [0, 0]
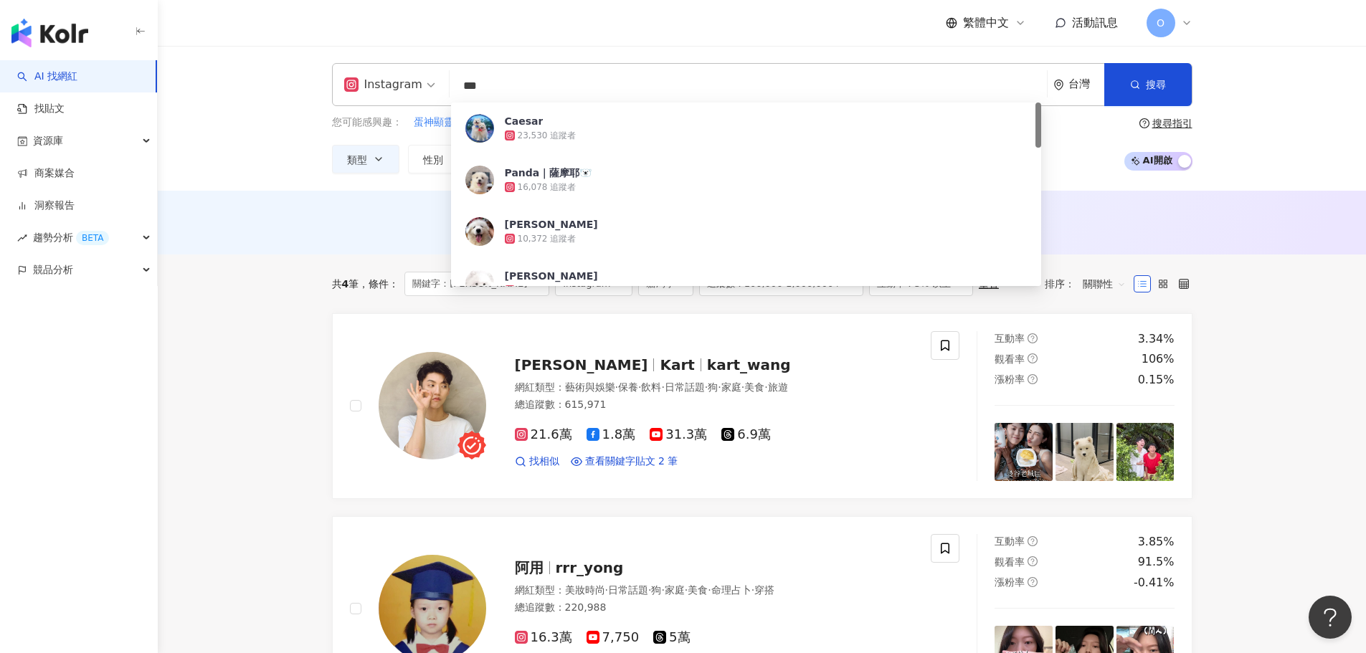
drag, startPoint x: 506, startPoint y: 85, endPoint x: 442, endPoint y: 89, distance: 64.6
click at [442, 89] on div "Instagram *** 台灣 搜尋 5e260a76-d51a-45cd-9dc7-c3cb5715256f Caesar 23,530 追蹤者 Pand…" at bounding box center [762, 84] width 860 height 43
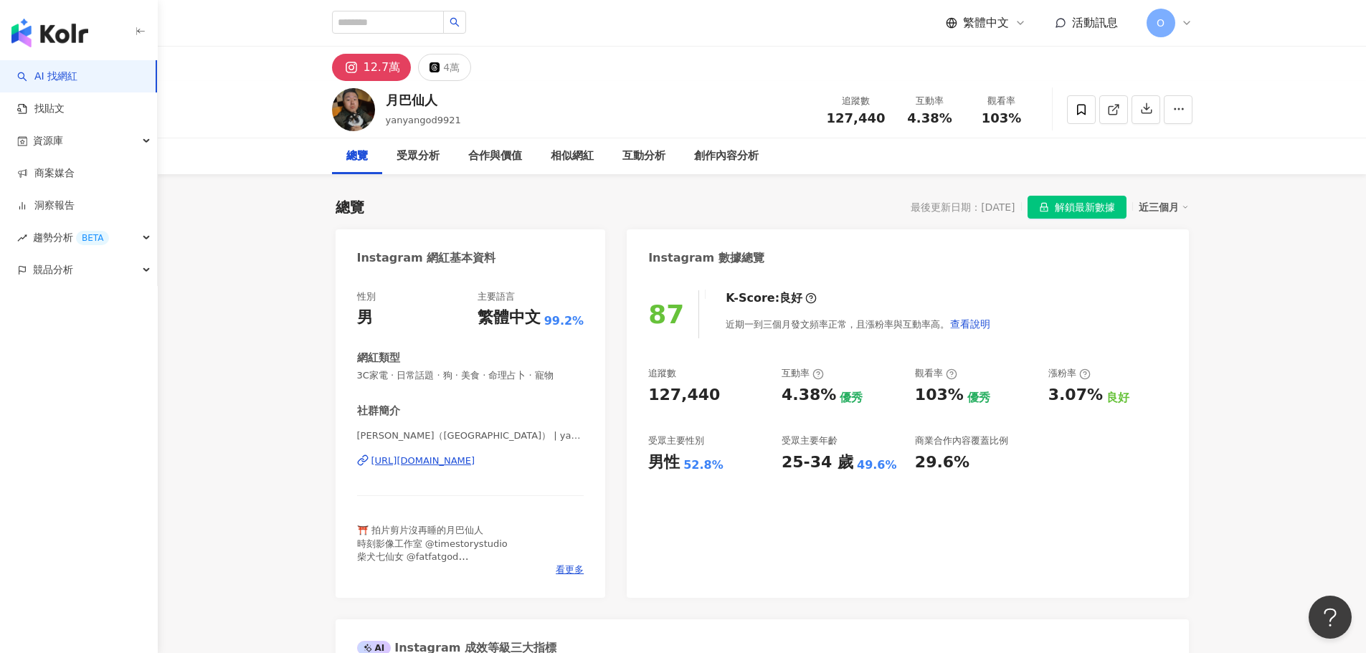
click at [475, 465] on div "https://www.instagram.com/yanyangod9921/" at bounding box center [423, 460] width 104 height 13
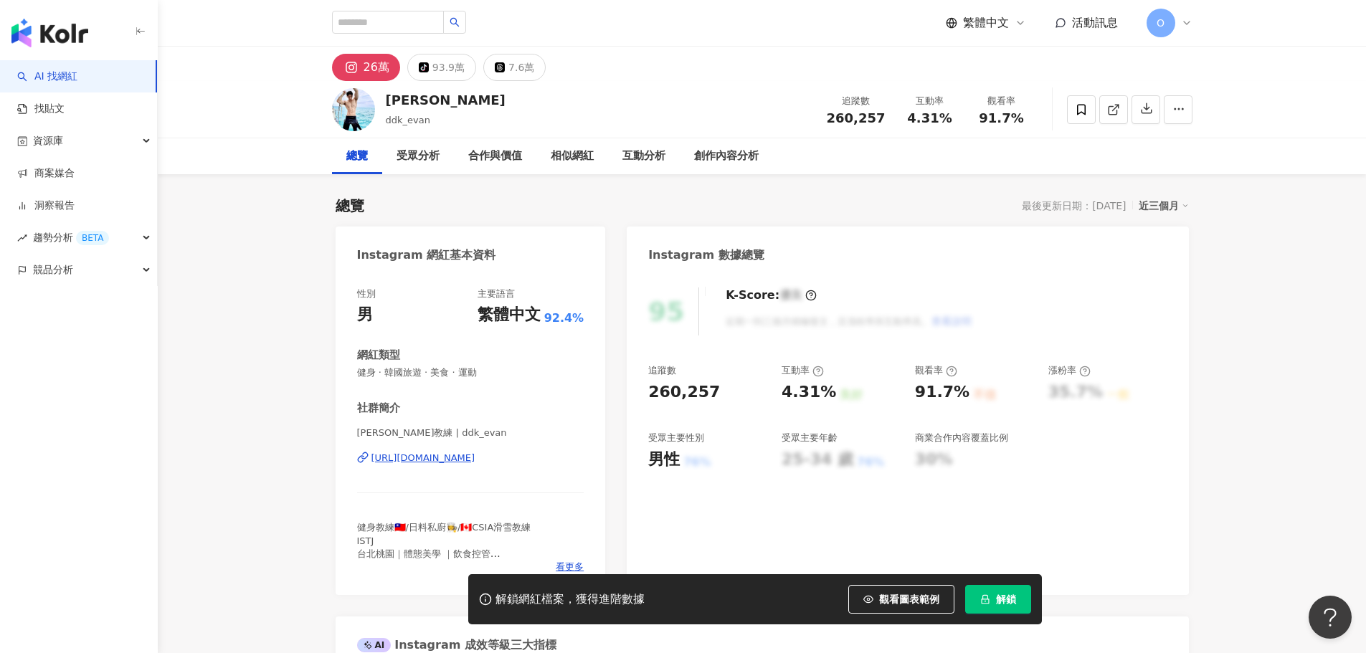
click at [475, 456] on div "https://www.instagram.com/ddk_evan/" at bounding box center [423, 458] width 104 height 13
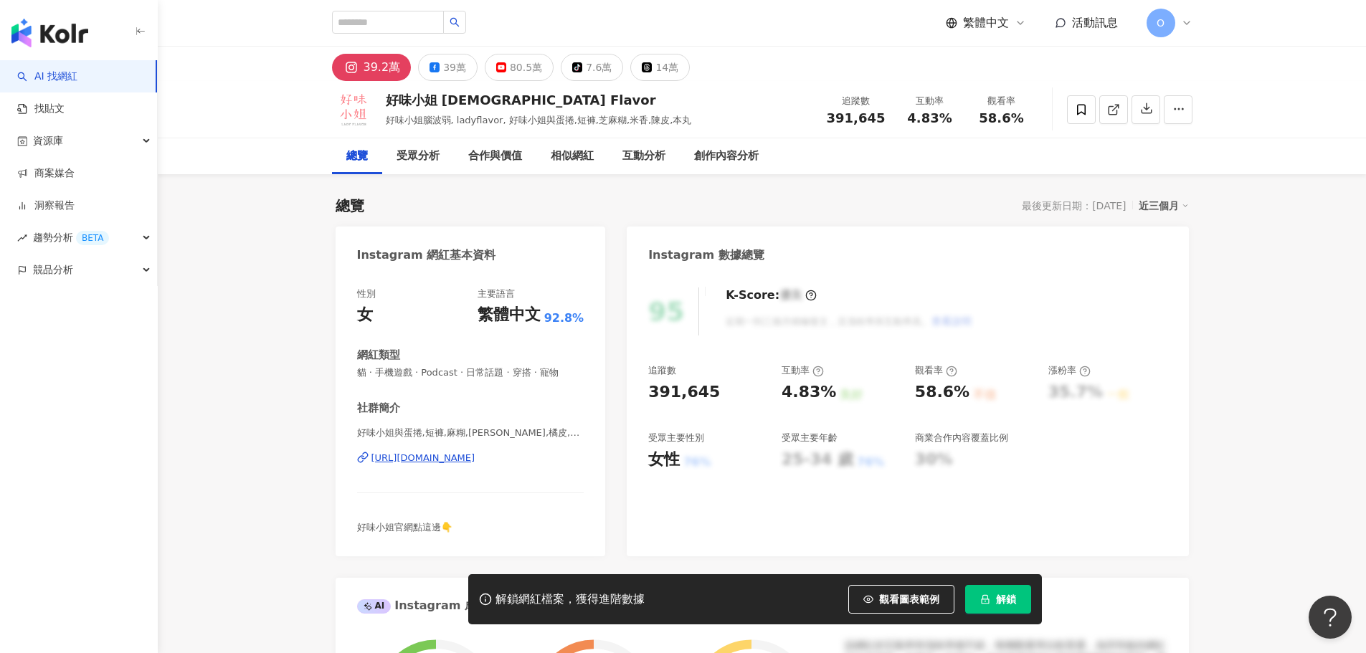
click at [452, 459] on div "https://www.instagram.com/ladyflavor/" at bounding box center [423, 458] width 104 height 13
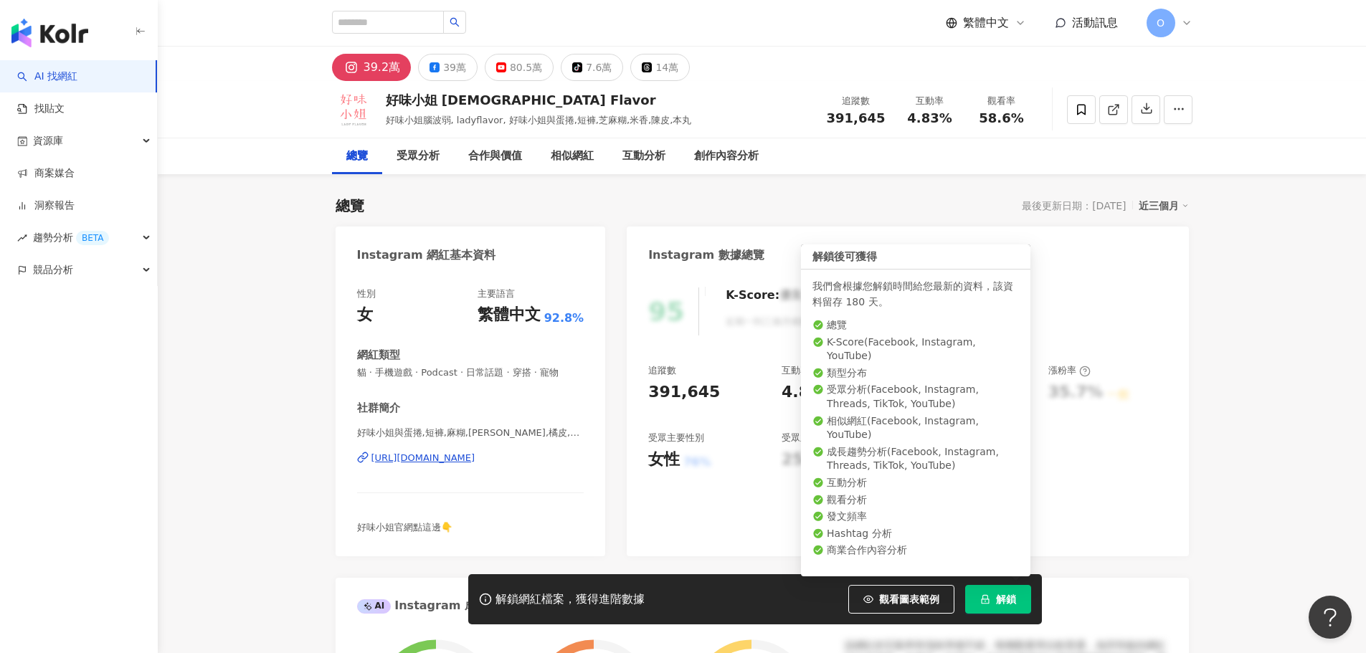
click at [1002, 594] on span "解鎖" at bounding box center [1006, 599] width 20 height 11
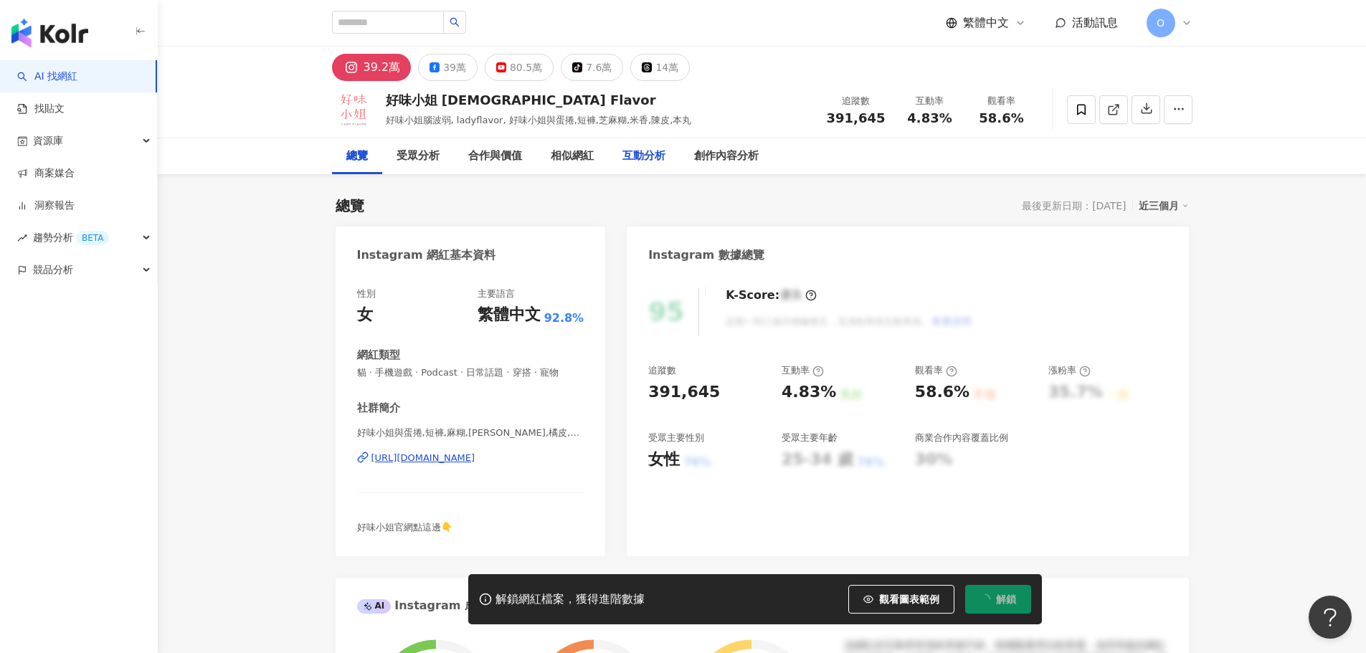
click at [660, 154] on div "互動分析" at bounding box center [643, 156] width 43 height 17
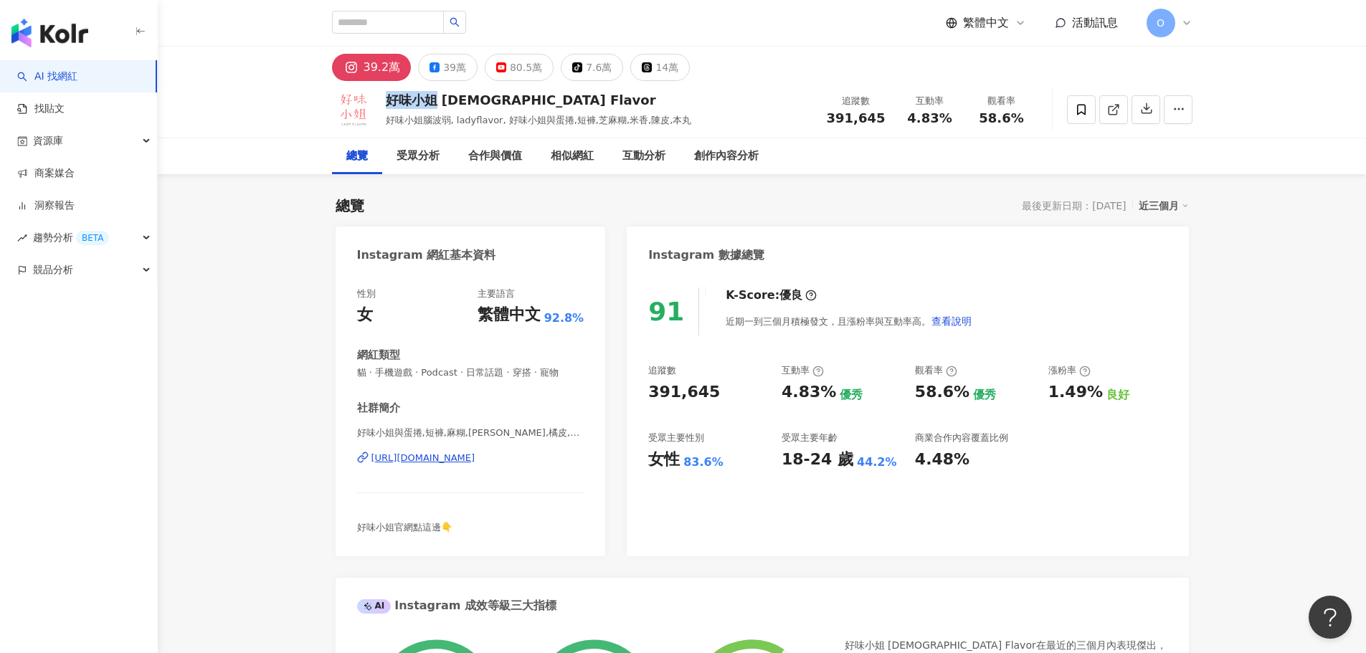
drag, startPoint x: 384, startPoint y: 98, endPoint x: 435, endPoint y: 101, distance: 51.0
click at [435, 101] on div "好味小姐 Lady Flavor 好味小姐腦波弱, ladyflavor, 好味小姐與蛋捲,短褲,芝麻糊,米香,陳皮,本丸 追蹤數 391,645 互動率 4…" at bounding box center [762, 109] width 918 height 57
copy div "好味小姐"
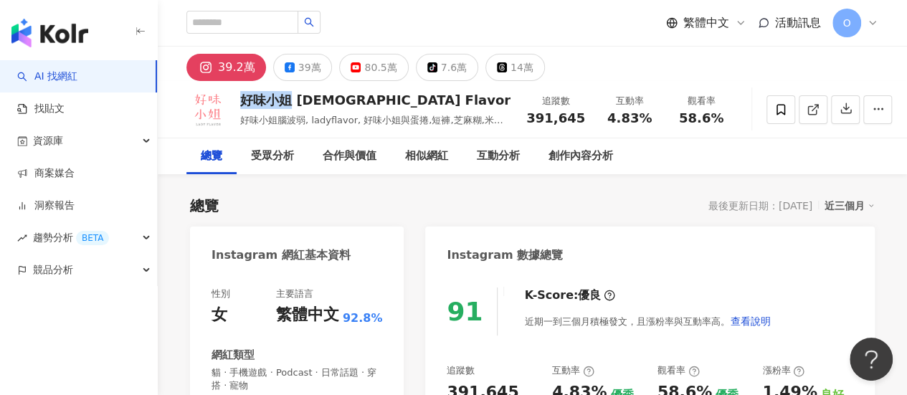
click at [285, 99] on div "好味小姐 Lady Flavor" at bounding box center [375, 100] width 270 height 18
drag, startPoint x: 381, startPoint y: 102, endPoint x: 235, endPoint y: 97, distance: 145.6
click at [235, 97] on div "好味小姐 Lady Flavor 好味小姐腦波弱, ladyflavor, 好味小姐與蛋捲,短褲,芝麻糊,米香,陳皮,本丸 追蹤數 391,645 互動率 4…" at bounding box center [532, 109] width 749 height 57
copy div "好味小姐 Lady Flavor"
drag, startPoint x: 571, startPoint y: 120, endPoint x: 520, endPoint y: 120, distance: 50.2
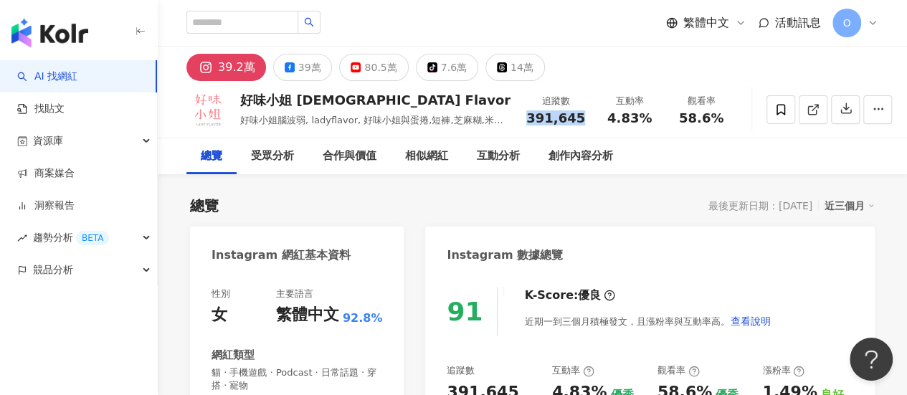
click at [526, 120] on div "391,645" at bounding box center [555, 118] width 59 height 14
copy span "391,645"
click at [543, 117] on span "391,645" at bounding box center [555, 117] width 59 height 15
copy span "391,645"
drag, startPoint x: 594, startPoint y: 119, endPoint x: 631, endPoint y: 118, distance: 37.3
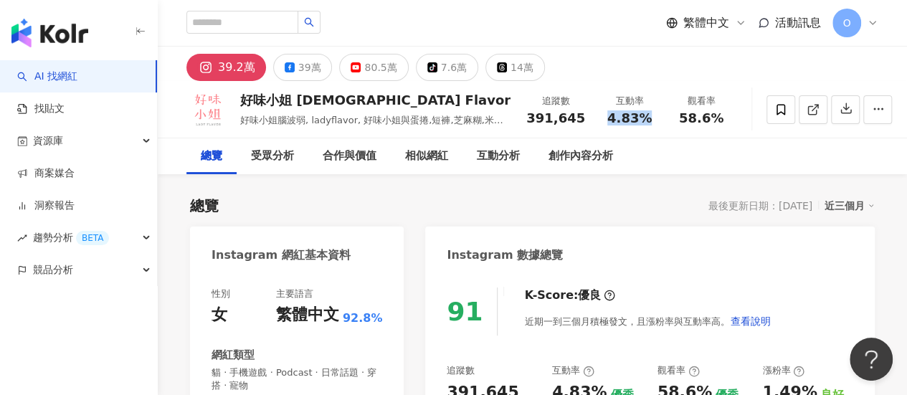
click at [631, 118] on div "4.83%" at bounding box center [629, 118] width 54 height 14
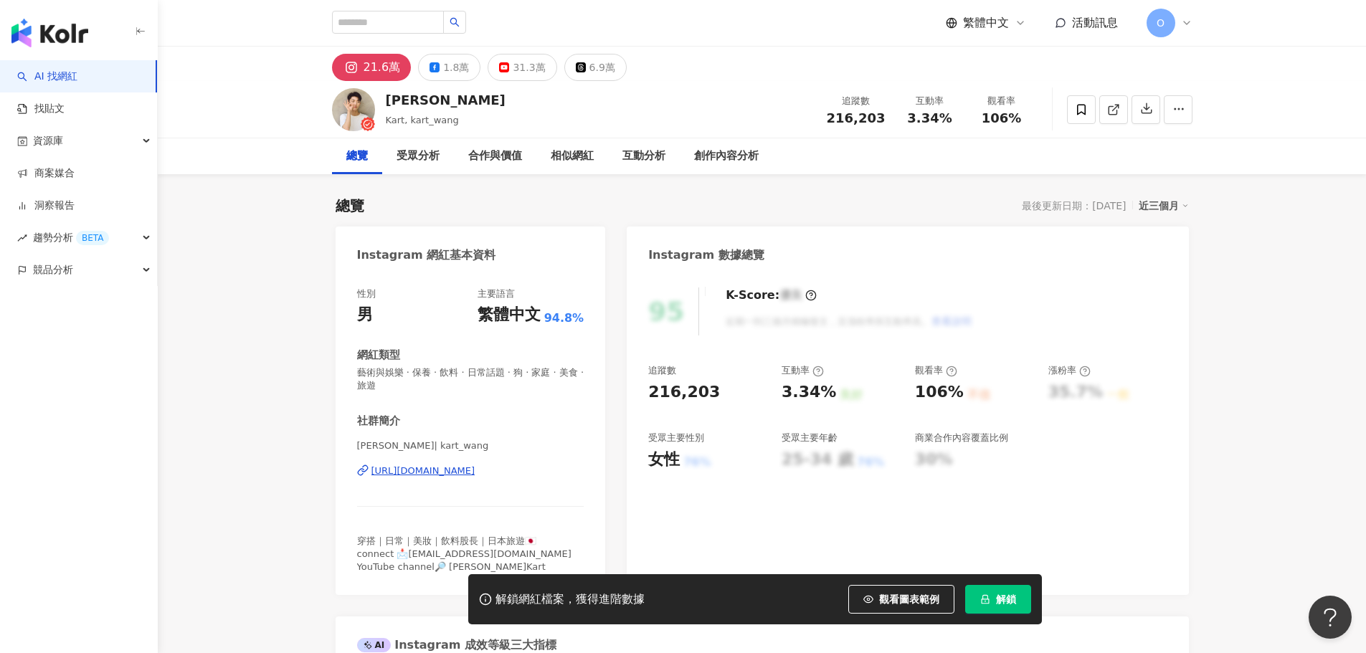
click at [475, 472] on div "[URL][DOMAIN_NAME]" at bounding box center [423, 471] width 104 height 13
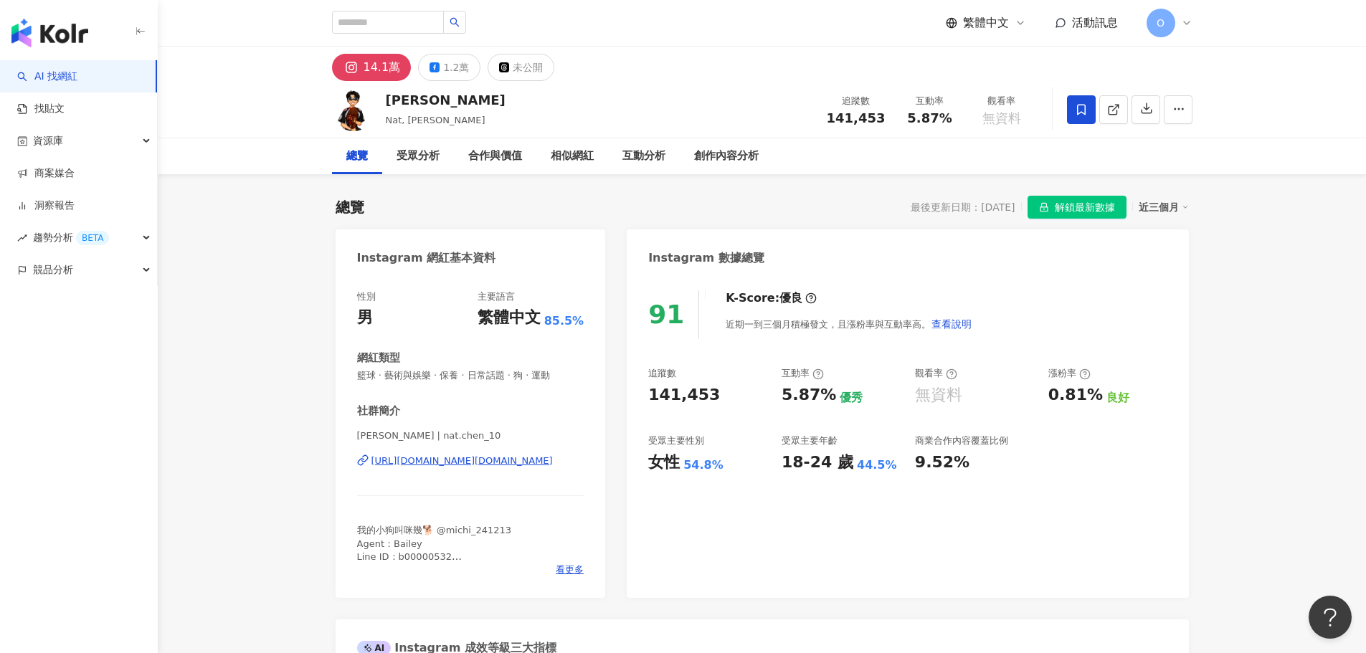
click at [457, 461] on div "https://www.instagram.com/nat.chen_10/" at bounding box center [461, 460] width 181 height 13
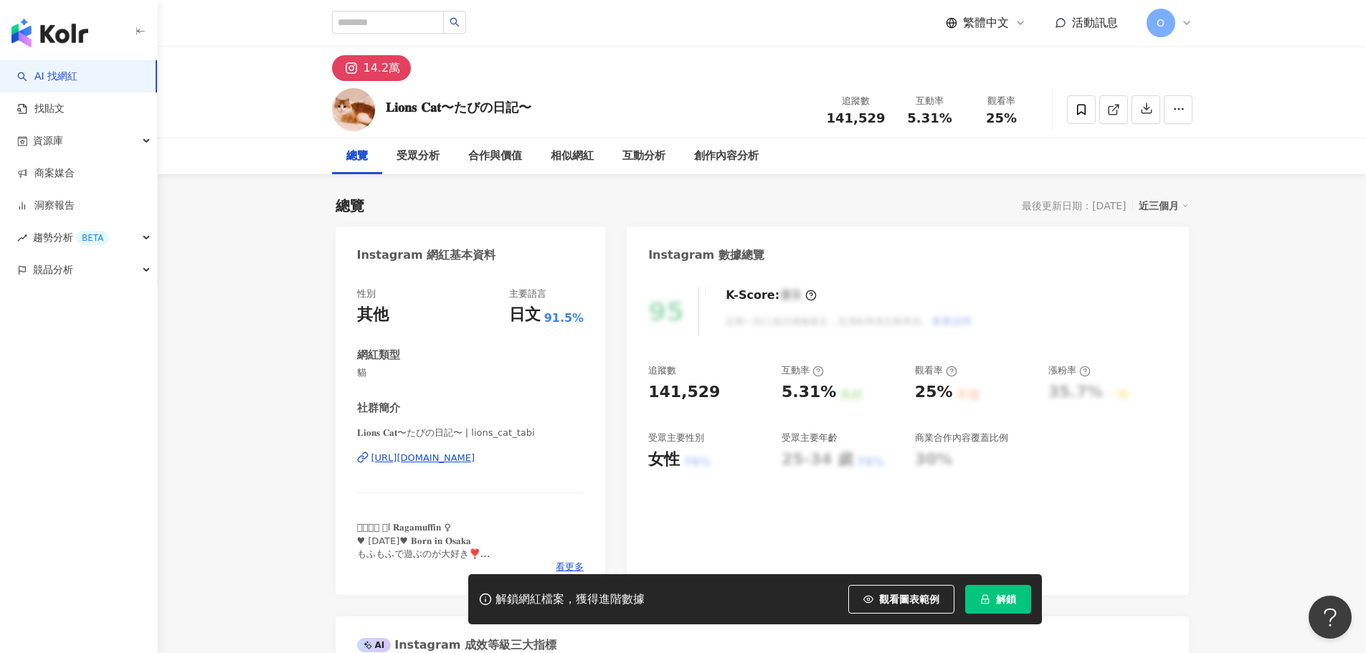
click at [386, 65] on div "14.2萬" at bounding box center [381, 68] width 37 height 20
click at [467, 460] on div "[URL][DOMAIN_NAME]" at bounding box center [423, 458] width 104 height 13
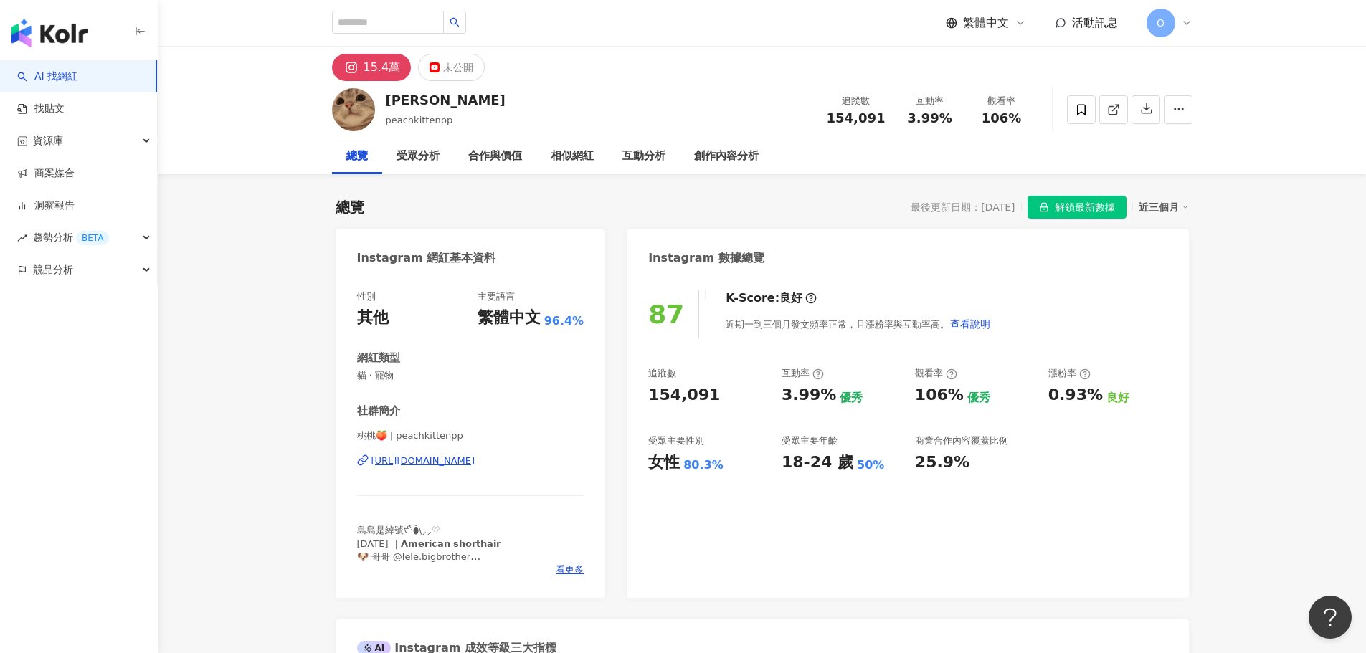
click at [373, 65] on div "15.4萬" at bounding box center [381, 67] width 37 height 20
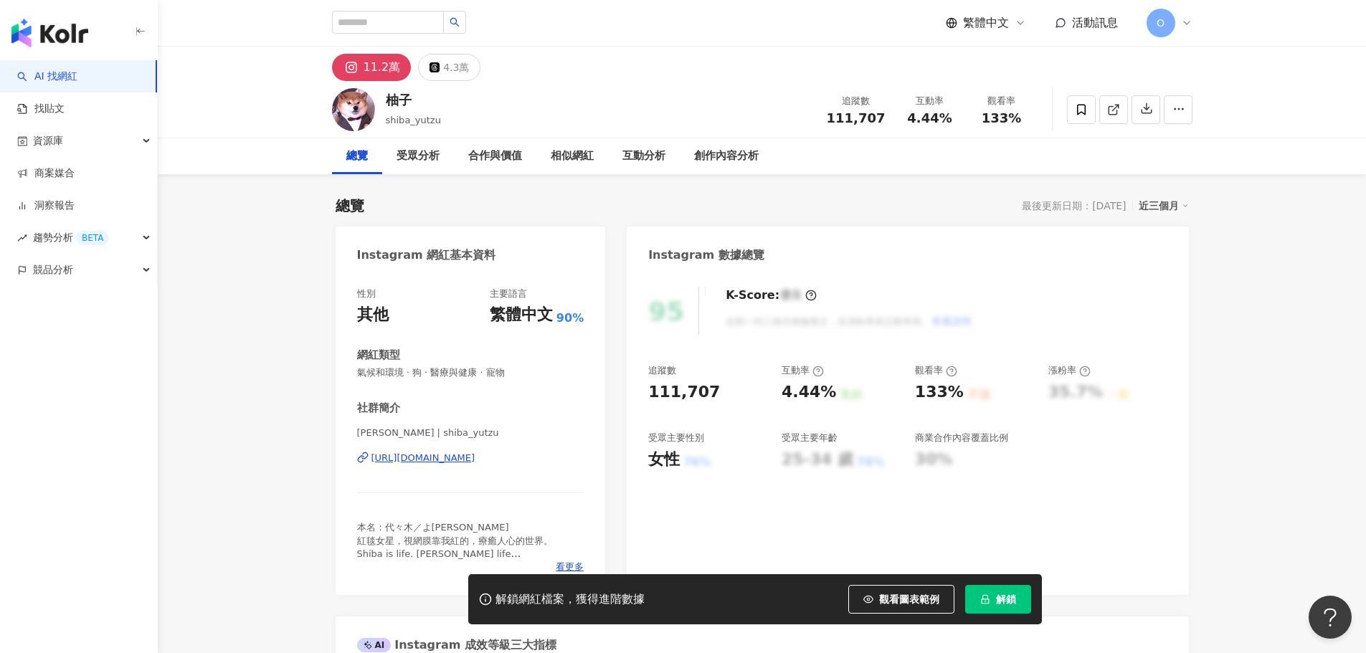
click at [462, 452] on div "https://www.instagram.com/shiba_yutzu/" at bounding box center [423, 458] width 104 height 13
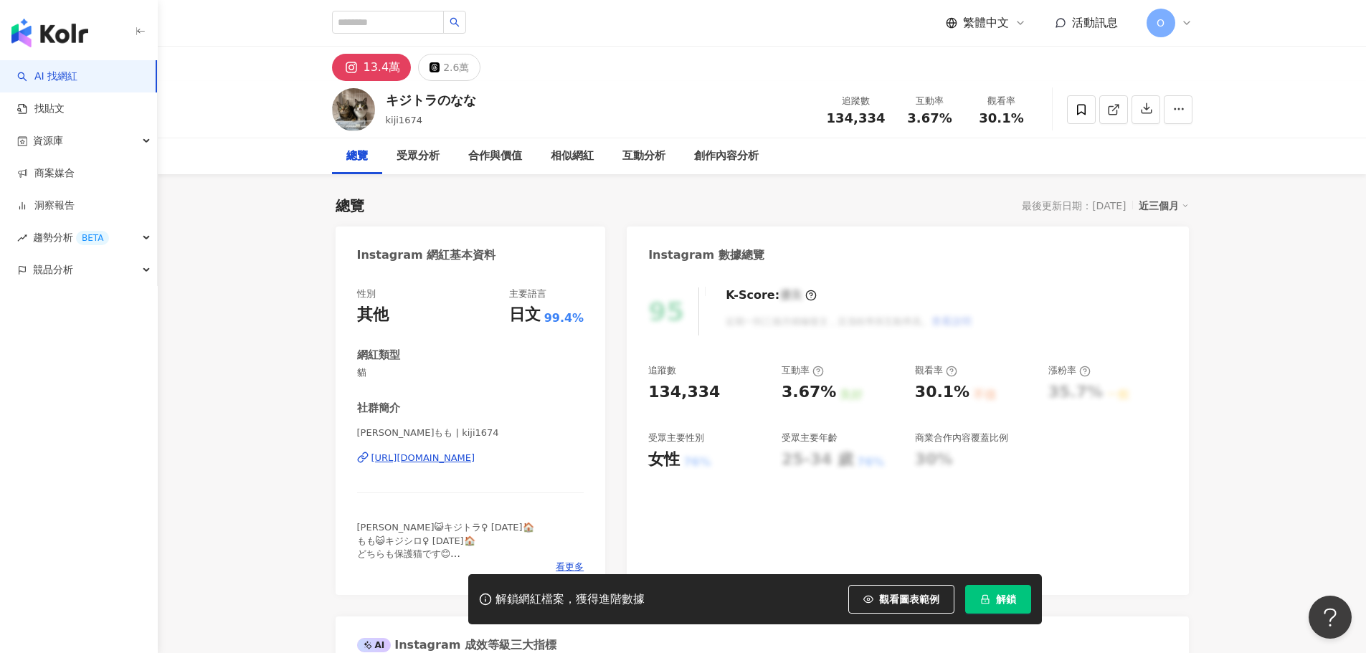
click at [475, 457] on div "[URL][DOMAIN_NAME]" at bounding box center [423, 458] width 104 height 13
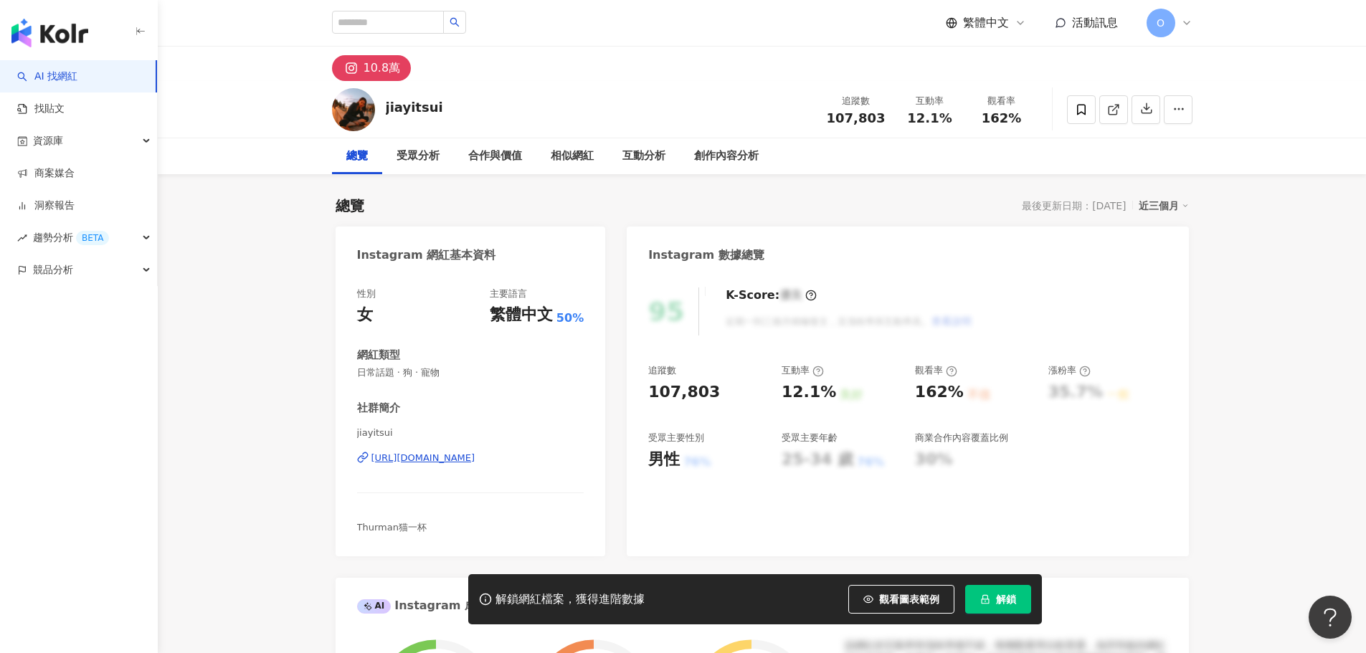
click at [376, 70] on div "10.8萬" at bounding box center [381, 68] width 37 height 20
click at [475, 458] on div "https://www.instagram.com/jiayitsui/" at bounding box center [423, 458] width 104 height 13
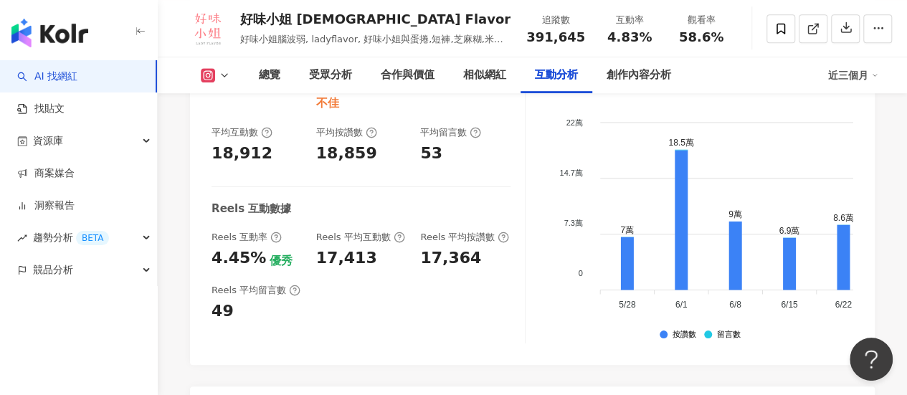
scroll to position [3019, 0]
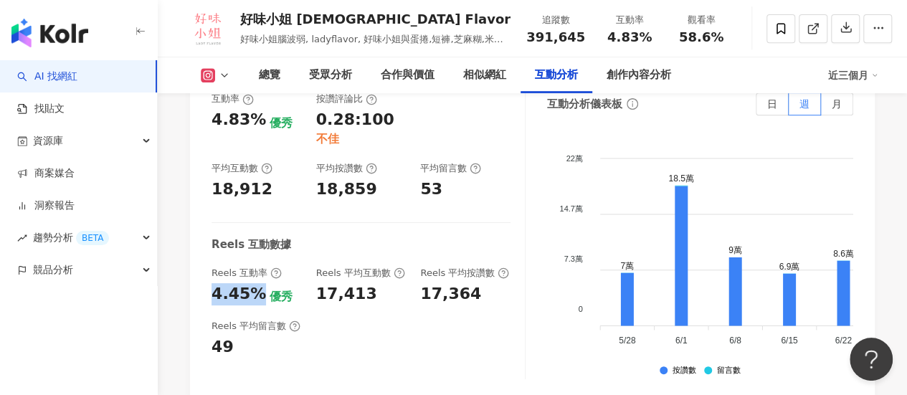
drag, startPoint x: 209, startPoint y: 211, endPoint x: 257, endPoint y: 211, distance: 47.3
click at [257, 211] on div "互動率 4.83% 優秀 按讚評論比 0.28:100 不佳 平均互動數 18,912 平均按讚數 18,859 平均留言數 53 Reels 互動數據 Re…" at bounding box center [532, 239] width 685 height 323
copy div "4.45%"
drag, startPoint x: 315, startPoint y: 216, endPoint x: 371, endPoint y: 217, distance: 55.9
click at [371, 267] on div "Reels 互動率 4.45% 優秀 Reels 平均互動數 17,413 Reels 平均按讚數 17,364" at bounding box center [360, 286] width 299 height 39
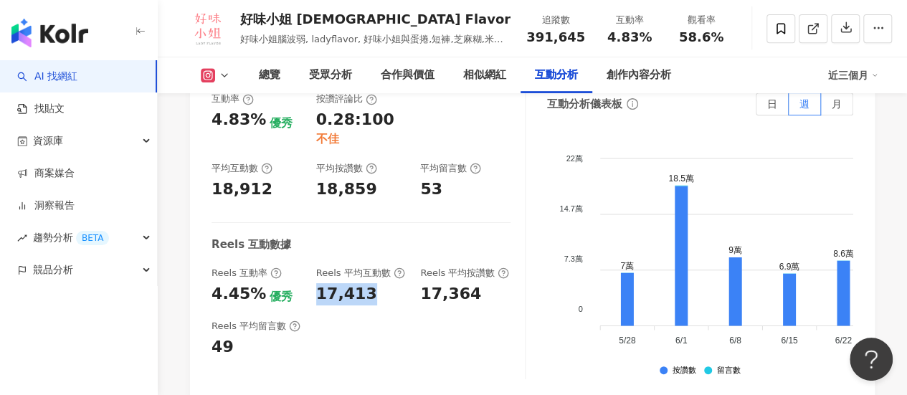
copy div "17,413"
drag, startPoint x: 239, startPoint y: 17, endPoint x: 374, endPoint y: 21, distance: 134.8
click at [374, 21] on div "好味小姐 Lady Flavor 好味小姐腦波弱, ladyflavor, 好味小姐與蛋捲,短褲,芝麻糊,米香,陳皮,本丸 追蹤數 391,645 互動率 4…" at bounding box center [532, 28] width 749 height 57
copy div "好味小姐 Lady Flavor"
click at [547, 41] on span "391,645" at bounding box center [555, 36] width 59 height 15
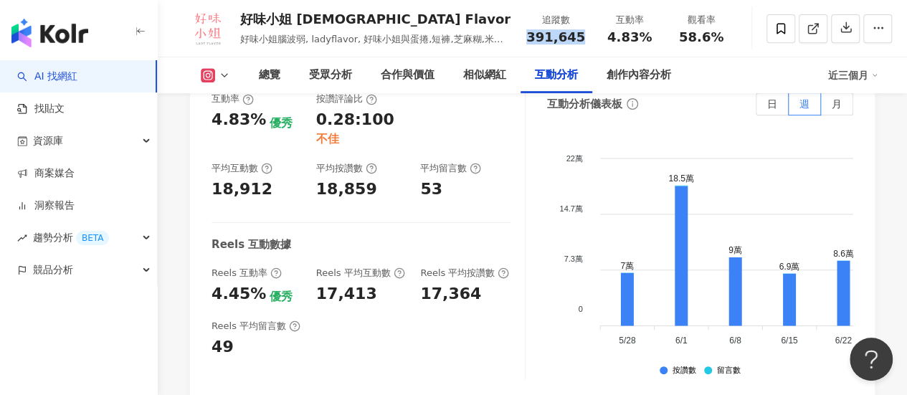
click at [547, 41] on span "391,645" at bounding box center [555, 36] width 59 height 15
copy span "391,645"
click at [356, 283] on div "17,413" at bounding box center [346, 294] width 61 height 22
copy div "17,413"
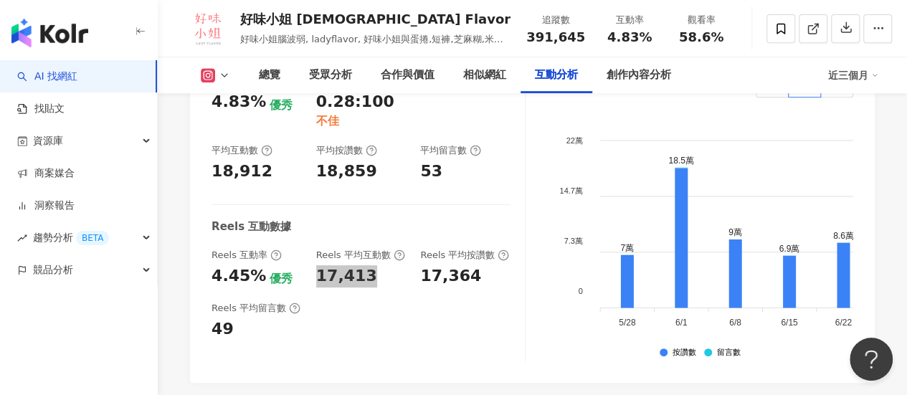
scroll to position [3211, 0]
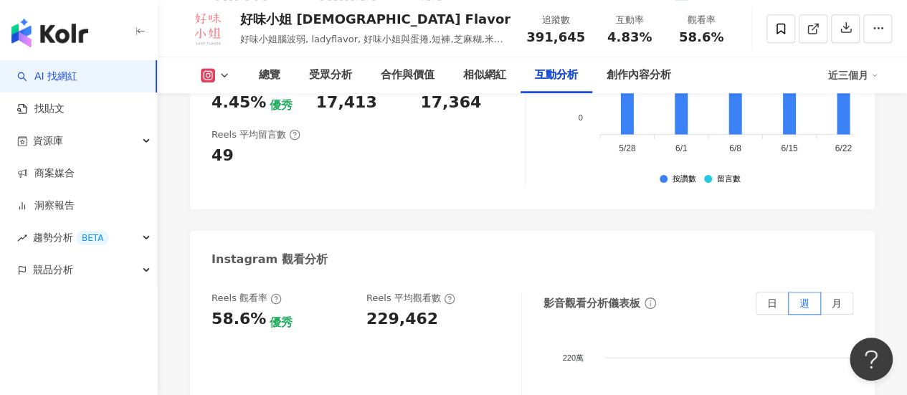
click at [383, 308] on div "229,462" at bounding box center [402, 319] width 72 height 22
copy div "229,462"
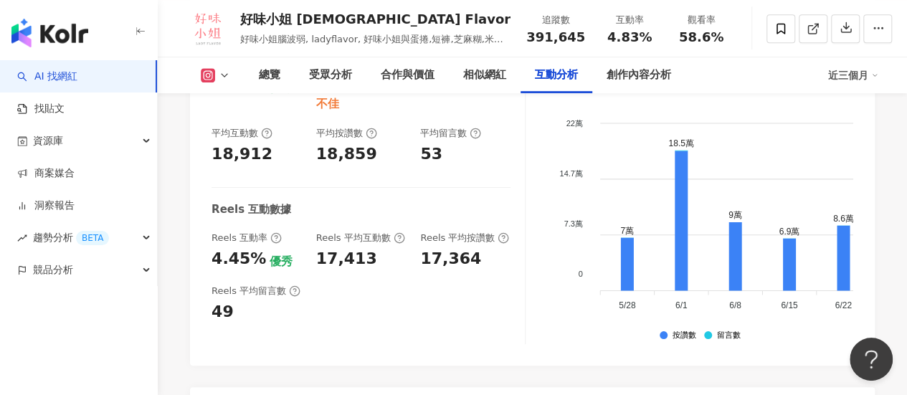
scroll to position [3019, 0]
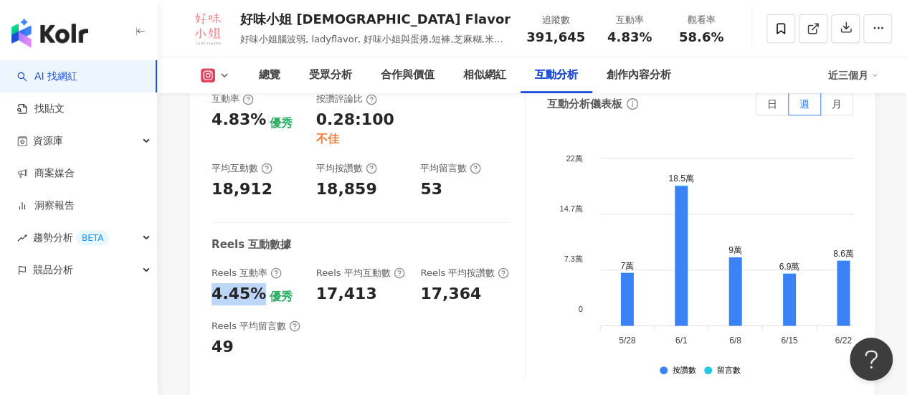
drag, startPoint x: 257, startPoint y: 213, endPoint x: 216, endPoint y: 215, distance: 40.9
click at [216, 283] on div "4.45%" at bounding box center [238, 294] width 54 height 22
copy div "4.45%"
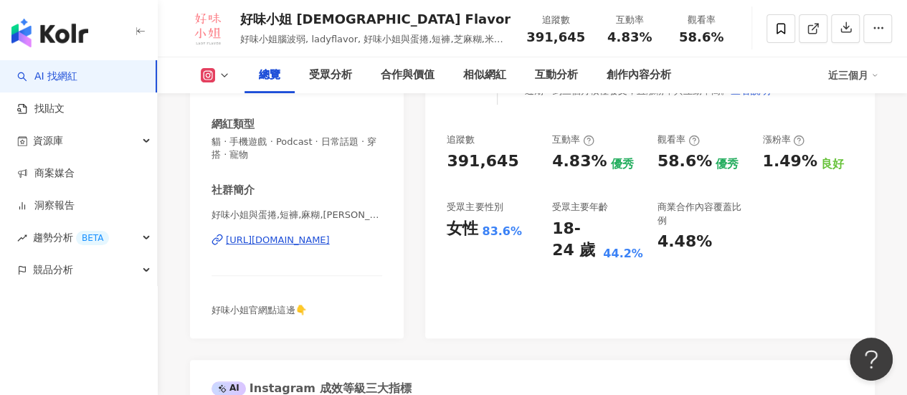
scroll to position [191, 0]
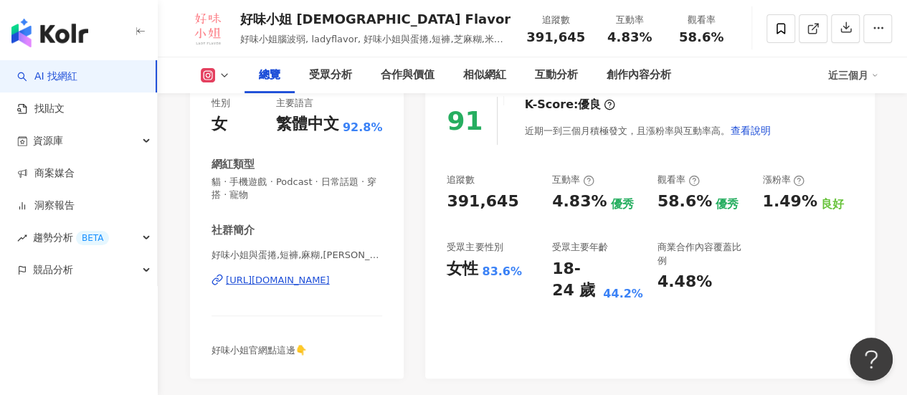
click at [314, 253] on span "好味小姐與蛋捲,短褲,麻糊,米香,橘皮,本丸,圓仔,More | ladyflavor" at bounding box center [296, 255] width 171 height 13
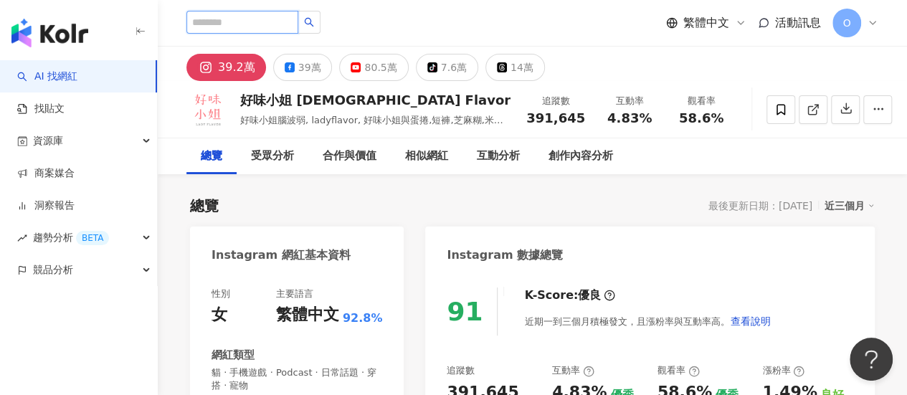
click at [262, 17] on input "search" at bounding box center [242, 22] width 112 height 23
click at [287, 19] on input "search" at bounding box center [242, 22] width 112 height 23
click at [67, 34] on img "button" at bounding box center [49, 33] width 77 height 29
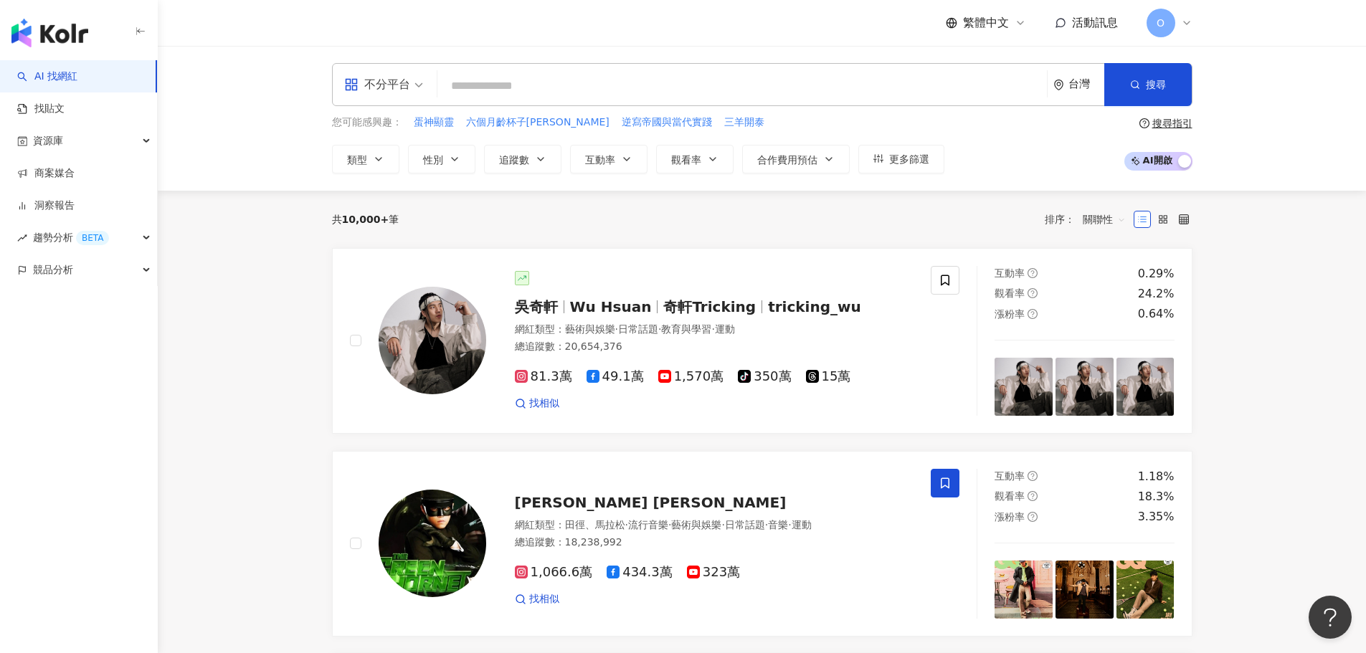
click at [539, 90] on input "search" at bounding box center [742, 85] width 598 height 27
paste input "**********"
type input "**********"
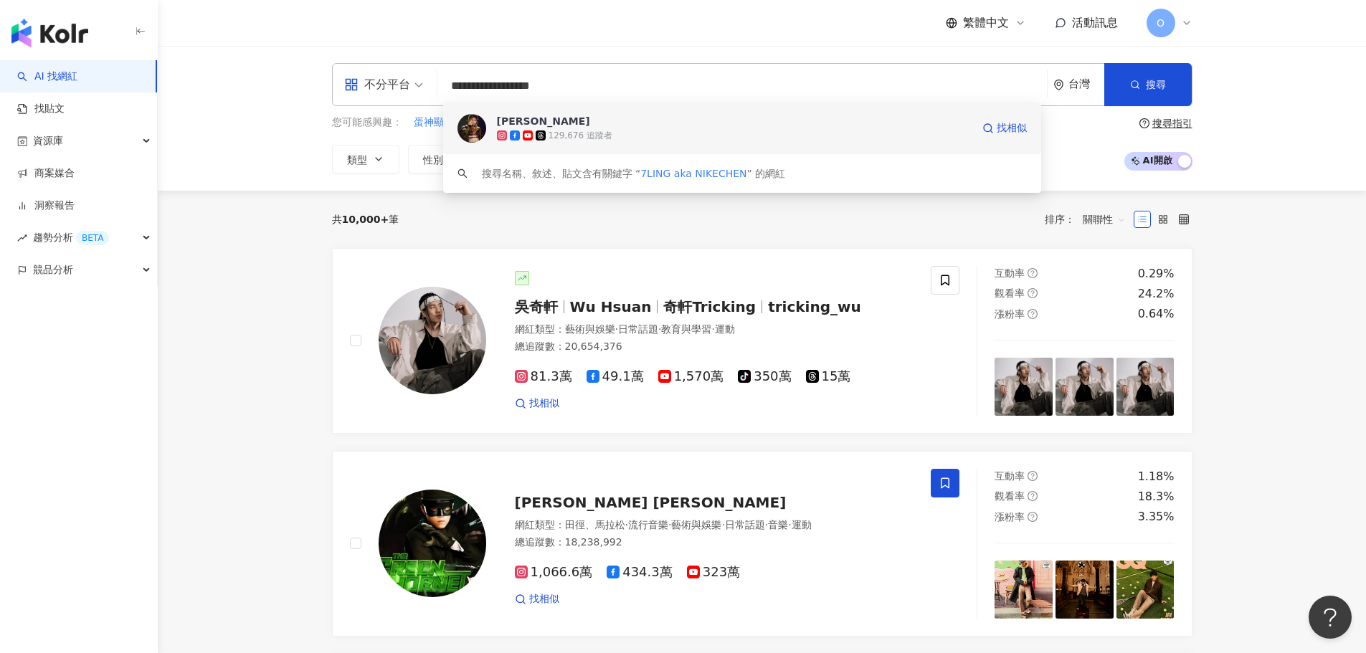
click at [584, 128] on div "129,676 追蹤者" at bounding box center [734, 135] width 475 height 14
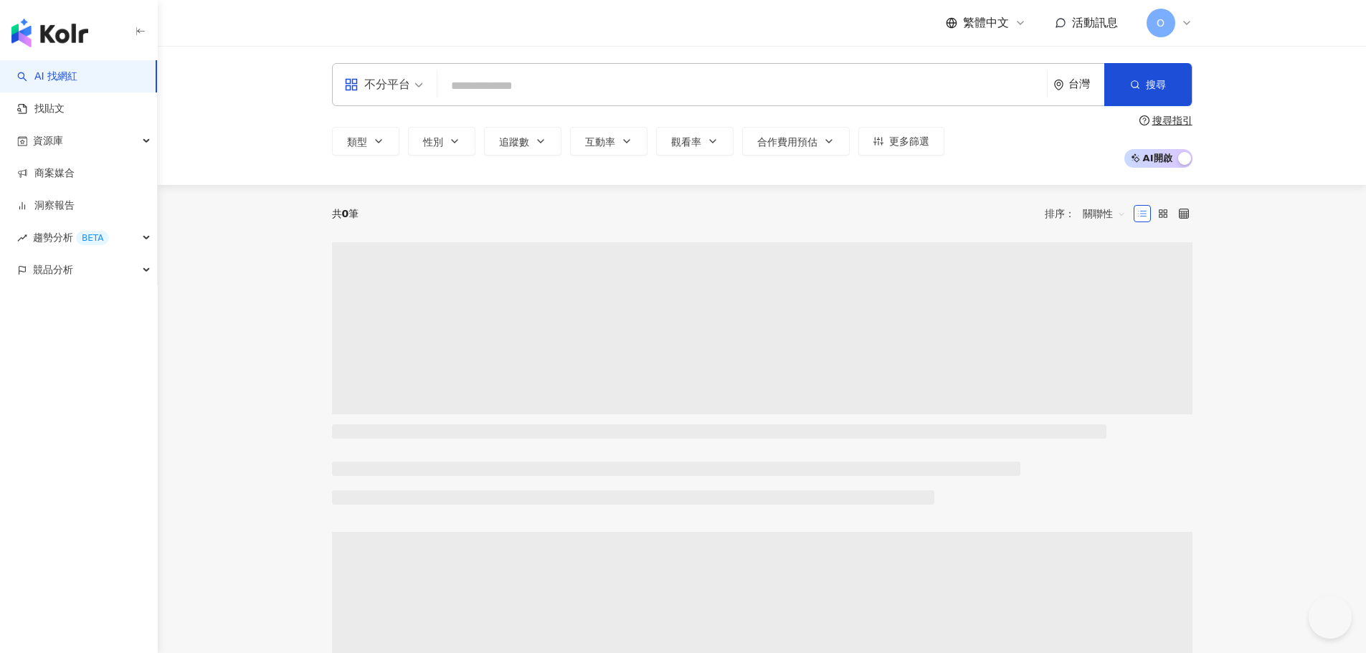
click at [495, 74] on input "search" at bounding box center [742, 85] width 598 height 27
click at [497, 81] on input "search" at bounding box center [742, 85] width 598 height 27
click at [500, 85] on input "search" at bounding box center [742, 85] width 598 height 27
type input "**********"
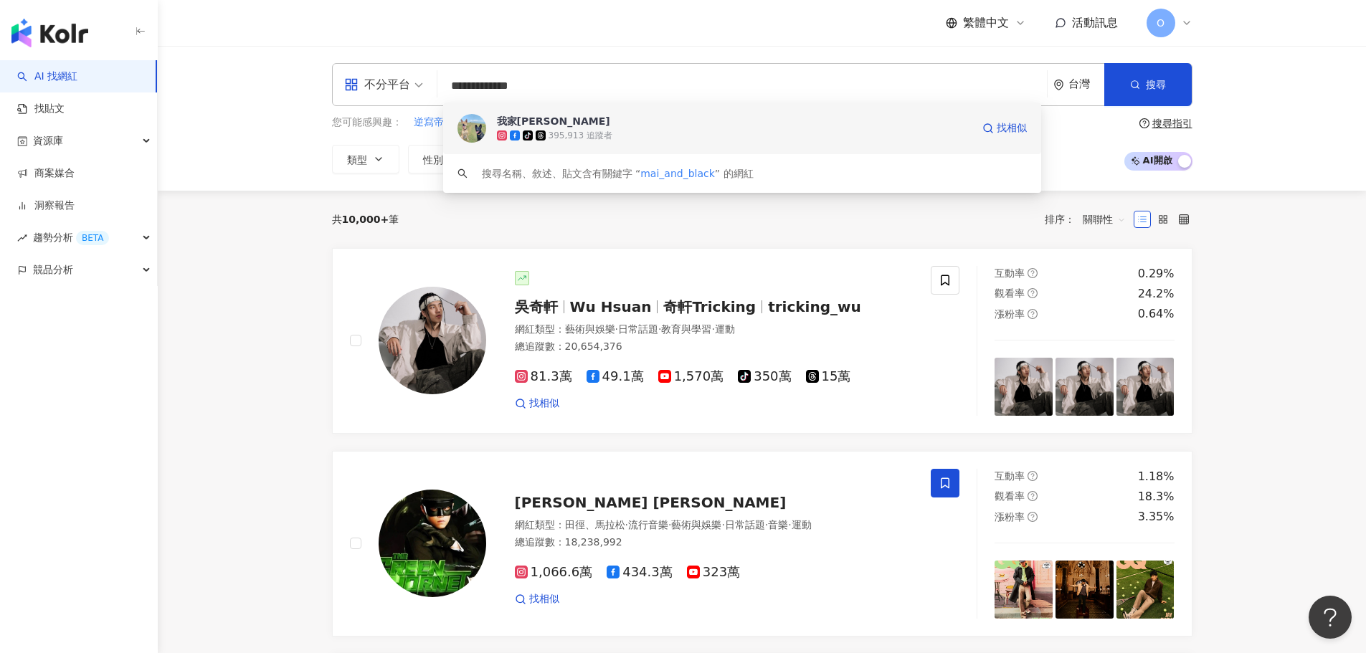
click at [555, 128] on div "tiktok-icon 395,913 追蹤者" at bounding box center [734, 135] width 475 height 14
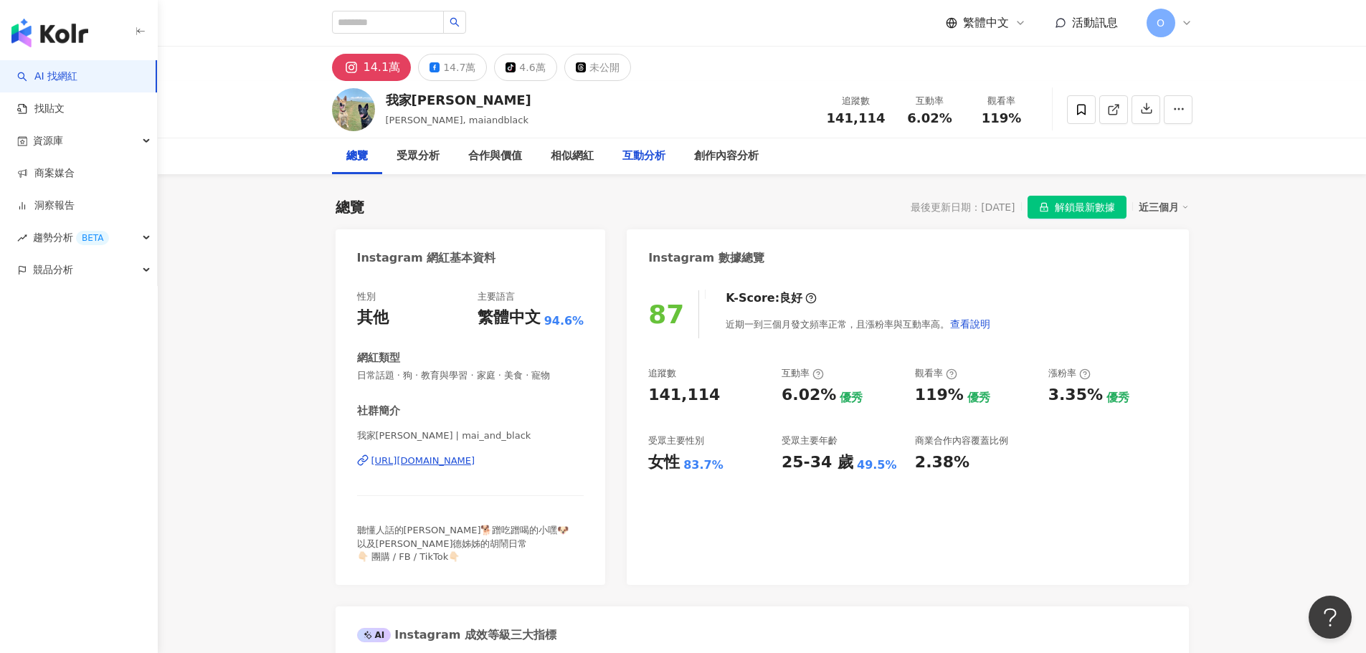
click at [642, 158] on div "互動分析" at bounding box center [643, 156] width 43 height 17
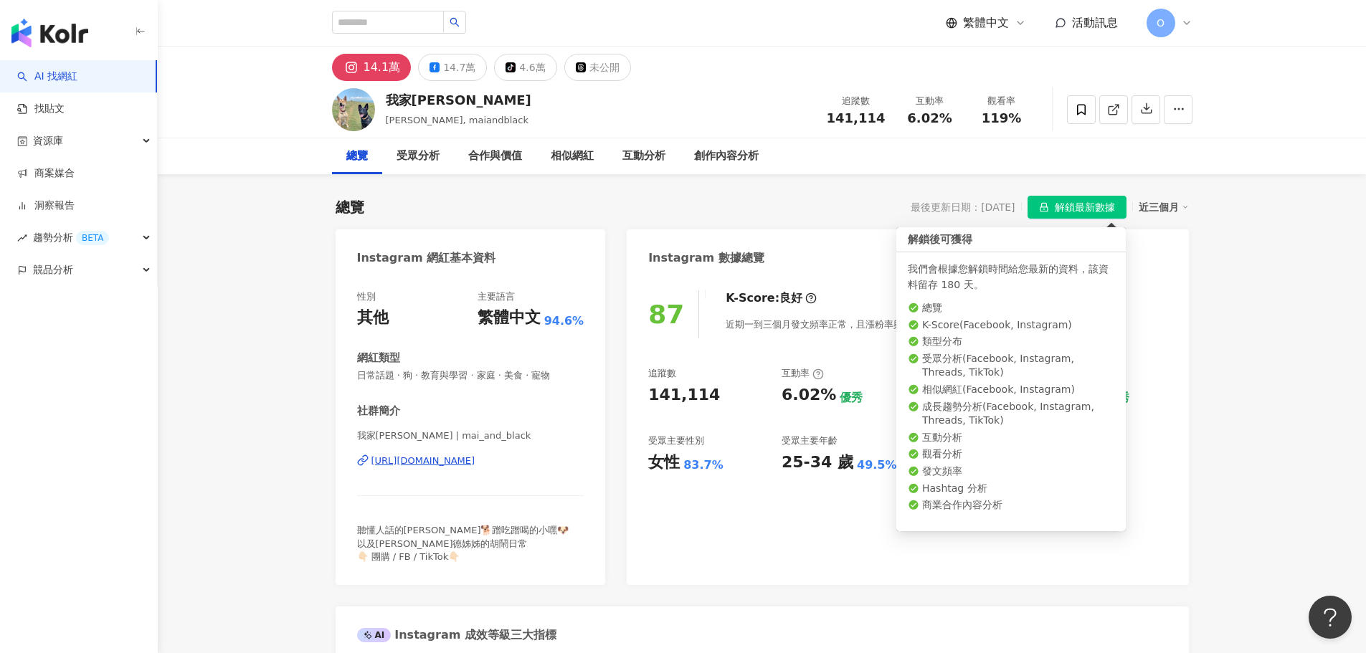
click at [1067, 209] on span "解鎖最新數據" at bounding box center [1084, 207] width 60 height 23
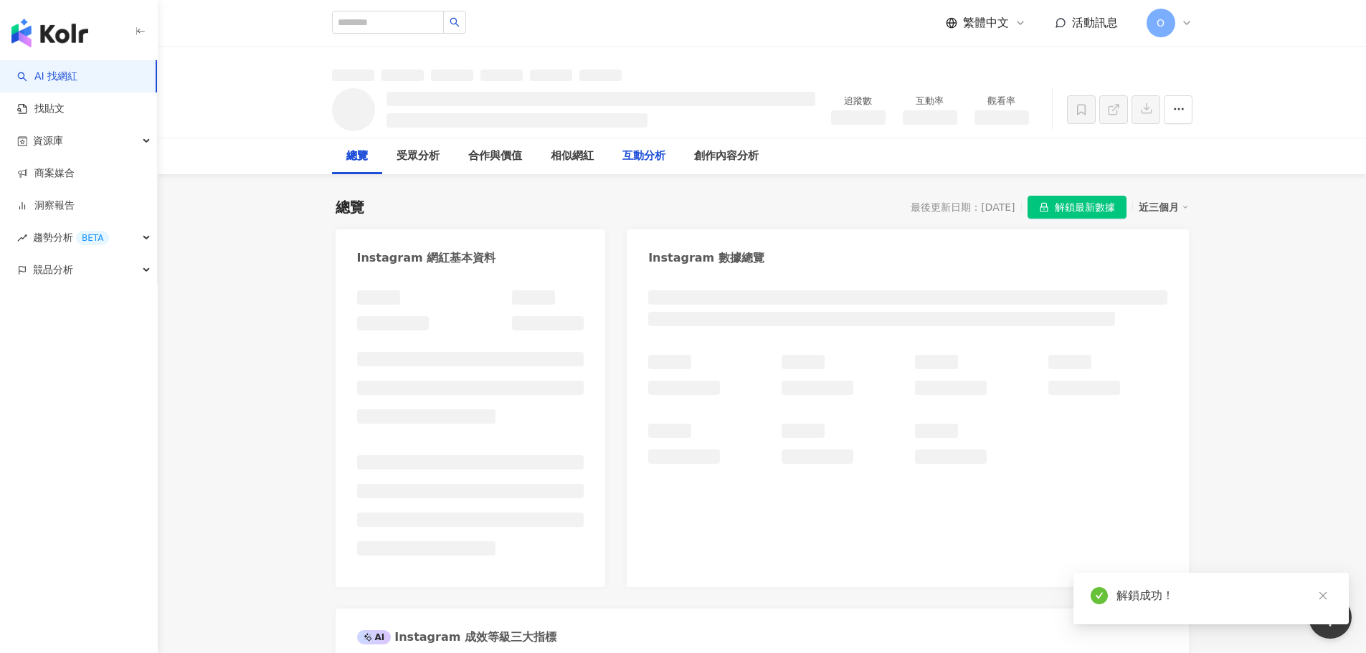
click at [644, 153] on div "互動分析" at bounding box center [643, 156] width 43 height 17
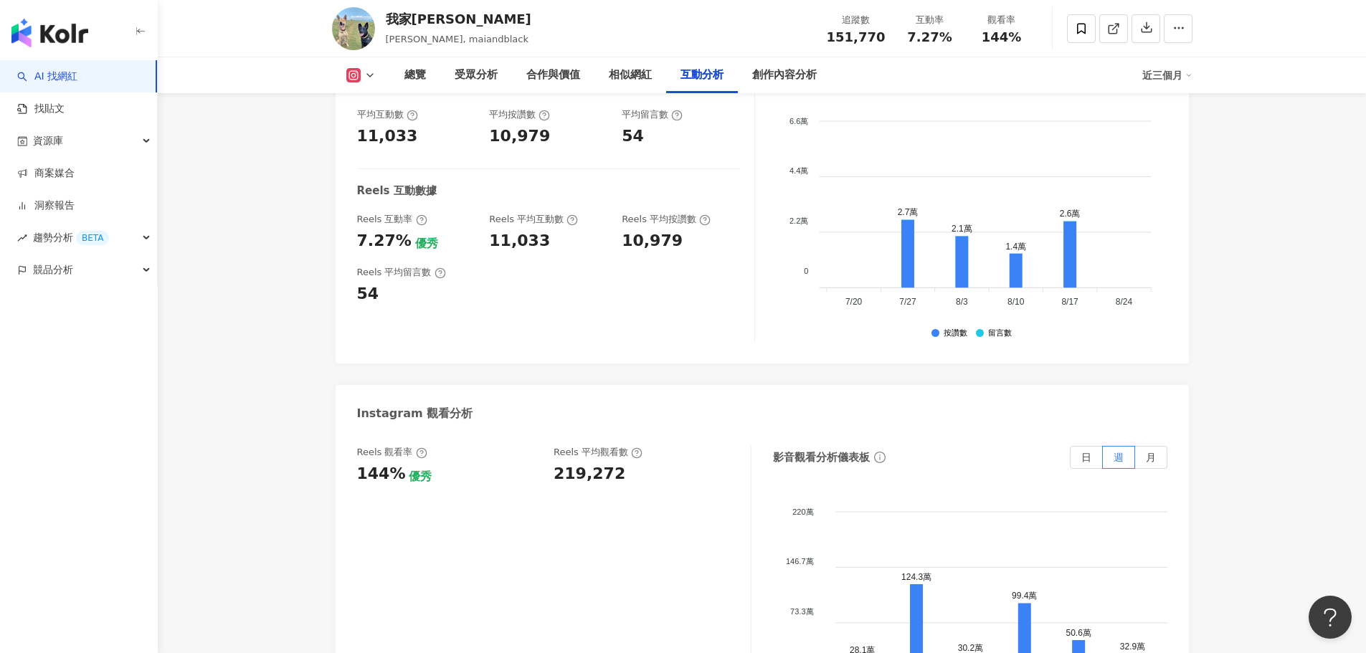
scroll to position [2776, 0]
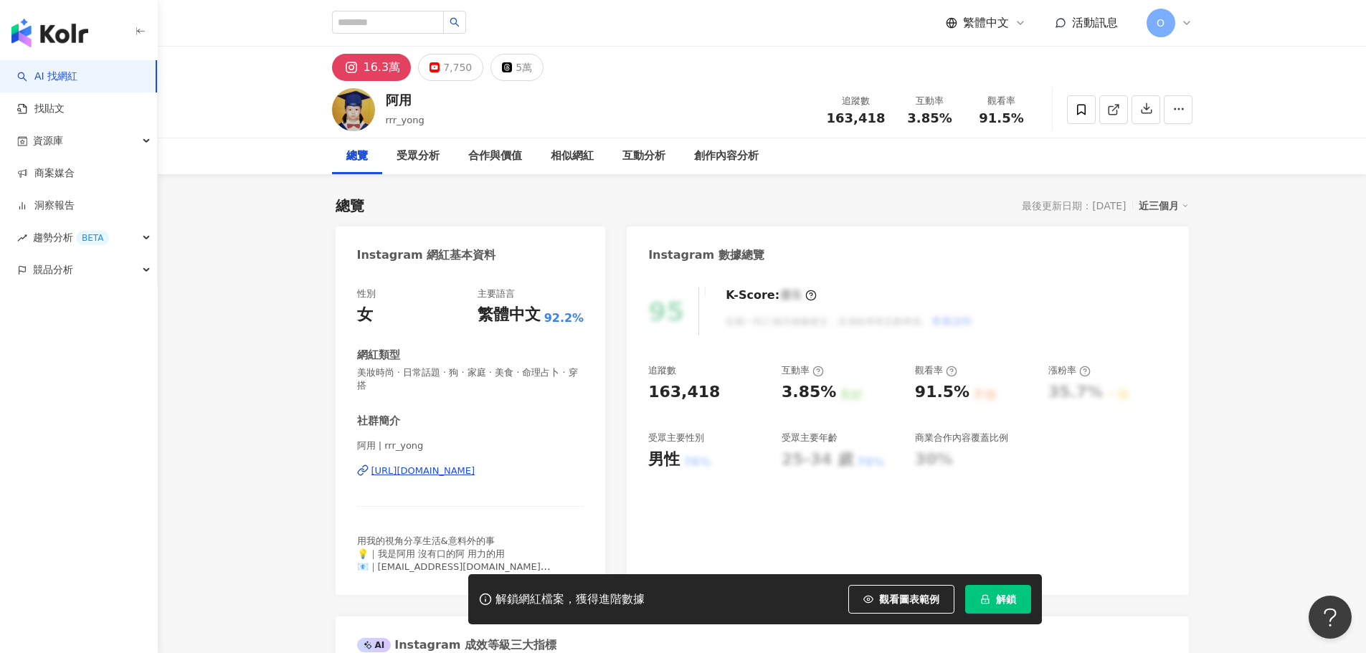
click at [475, 470] on div "https://www.instagram.com/rrr_yong/" at bounding box center [423, 471] width 104 height 13
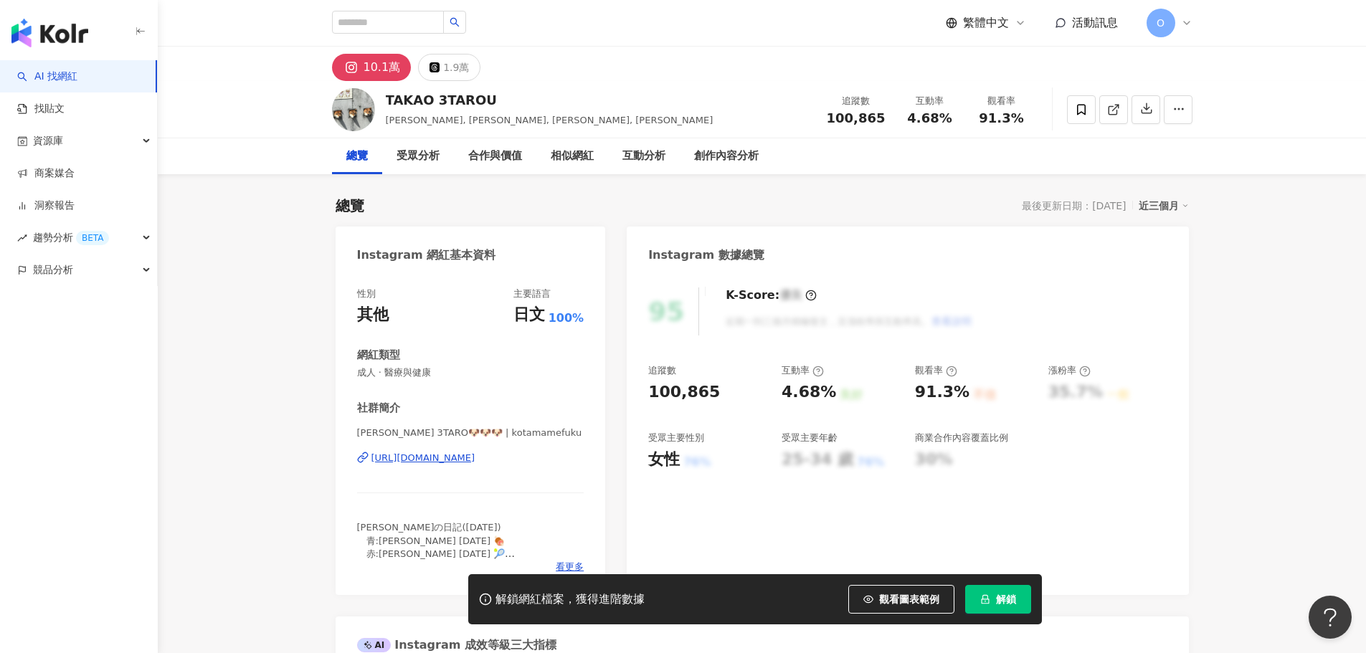
click at [475, 457] on div "[URL][DOMAIN_NAME]" at bounding box center [423, 458] width 104 height 13
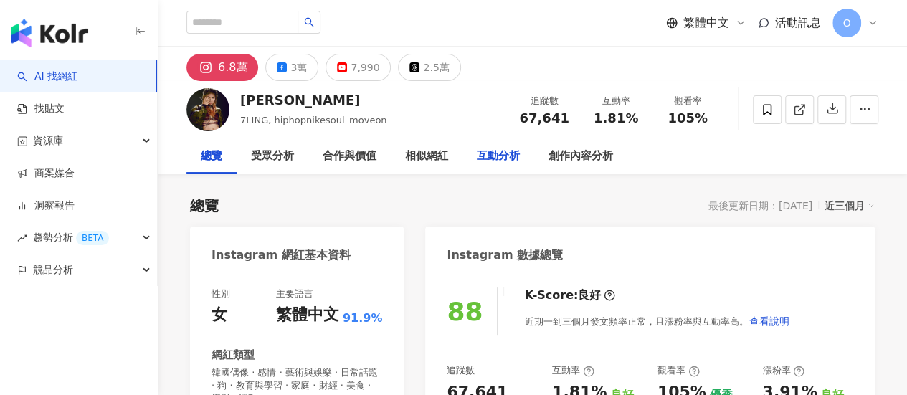
click at [487, 158] on div "互動分析" at bounding box center [498, 156] width 43 height 17
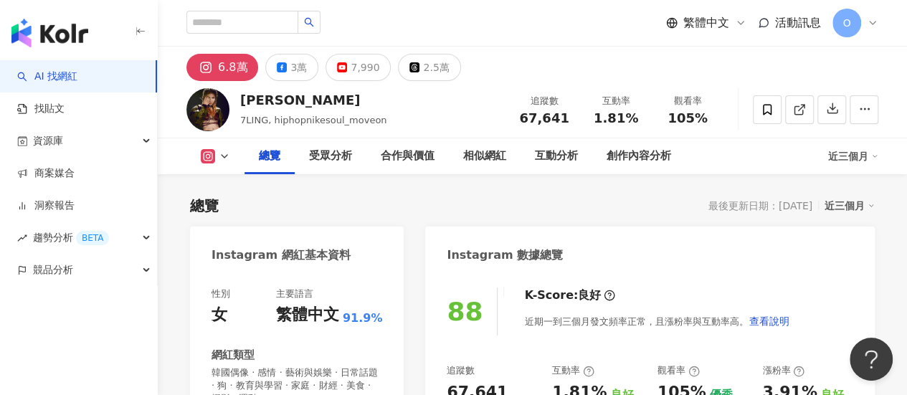
scroll to position [95, 0]
